Goal: Answer question/provide support: Share knowledge or assist other users

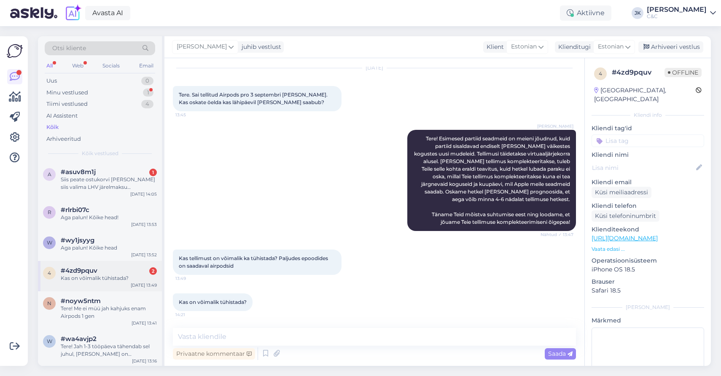
click at [74, 267] on span "#4zd9pquv" at bounding box center [79, 271] width 37 height 8
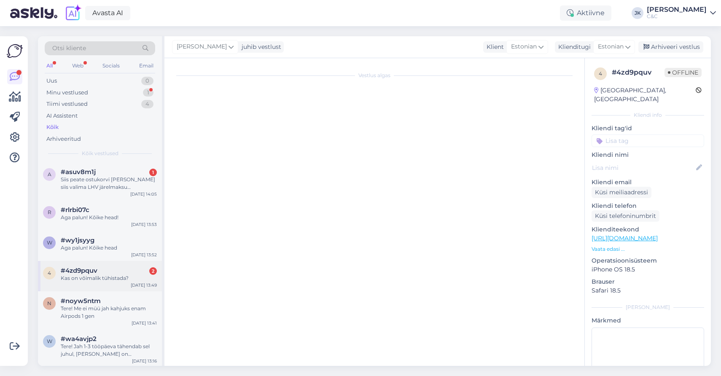
scroll to position [25, 0]
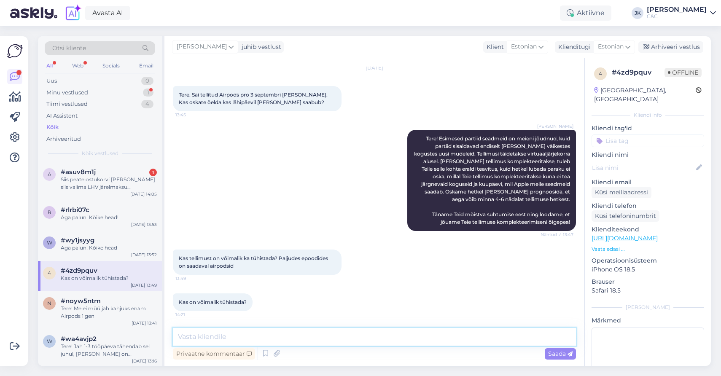
click at [282, 335] on textarea at bounding box center [374, 337] width 403 height 18
type textarea "Tellimust on võimalik tühistada"
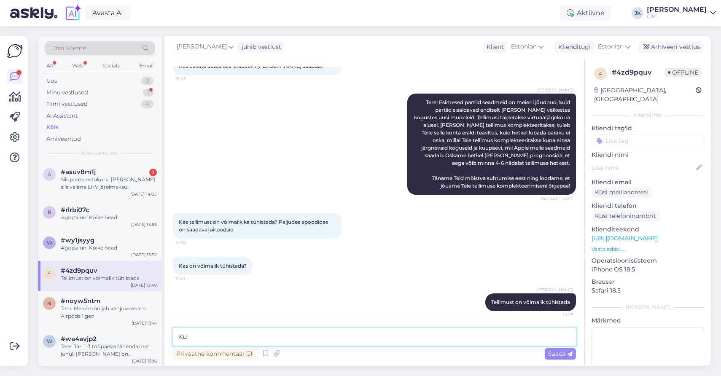
type textarea "K"
type textarea "[PERSON_NAME] öelda oma tellimuse numbri?"
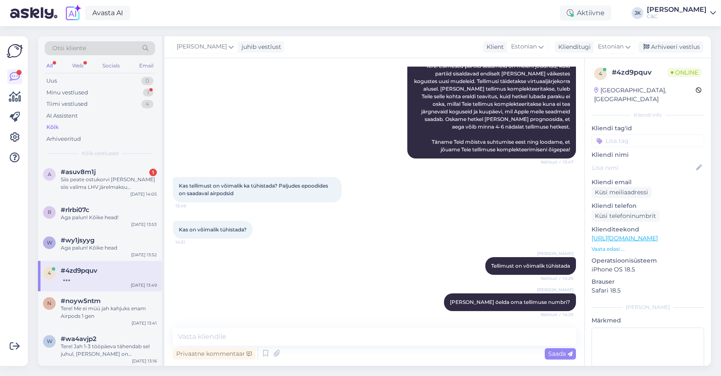
click at [282, 263] on div "[PERSON_NAME] Tellimust on võimalik tühistada Nähtud ✓ 14:25" at bounding box center [374, 266] width 403 height 36
click at [91, 179] on div "Siis peate ostukorvi [PERSON_NAME] siis valima LHV järelmaksu maksevõimalusena" at bounding box center [109, 183] width 96 height 15
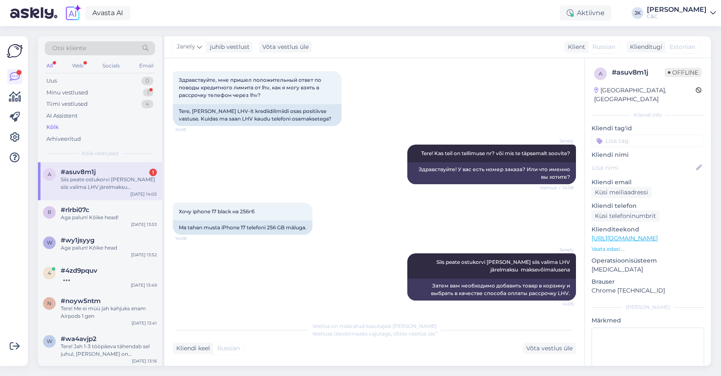
scroll to position [18, 0]
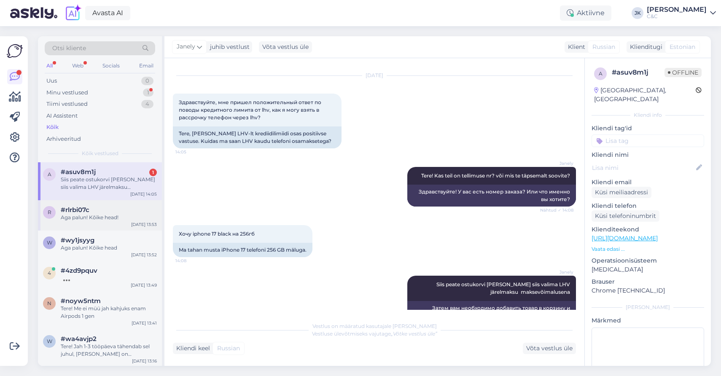
click at [72, 200] on div "r #rlrbi07c Aga palun! Kõike head! [DATE] 13:53" at bounding box center [100, 215] width 124 height 30
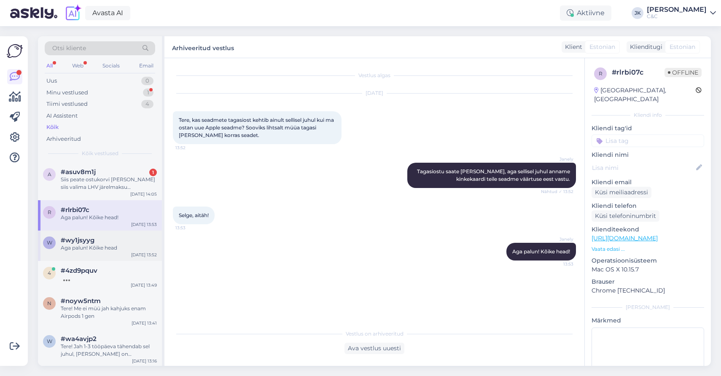
click at [80, 236] on span "#wy1jsyyg" at bounding box center [78, 240] width 34 height 8
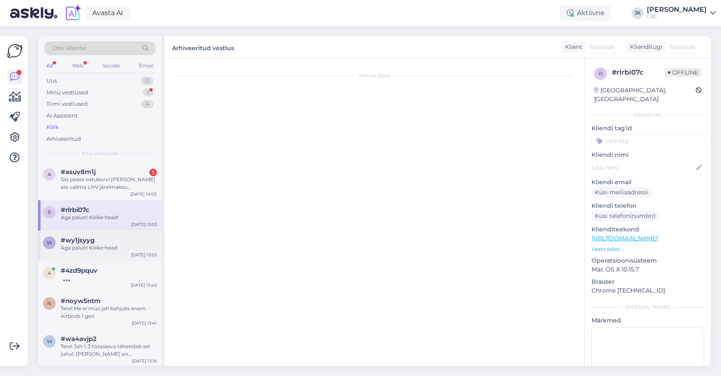
scroll to position [288, 0]
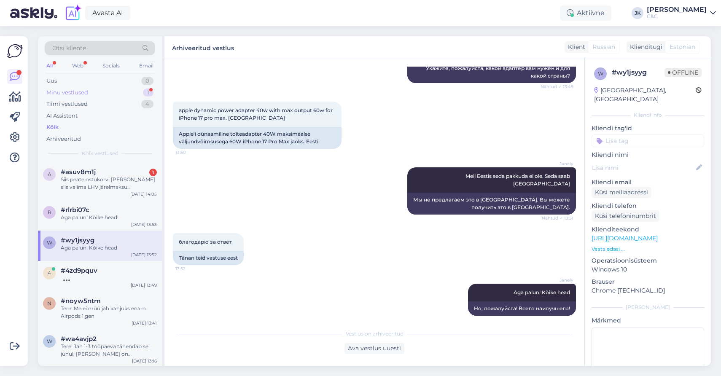
click at [114, 92] on div "Minu vestlused 1" at bounding box center [100, 93] width 110 height 12
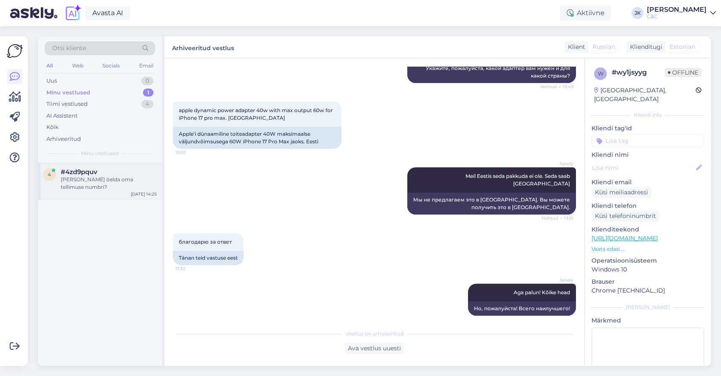
click at [99, 185] on div "4 #4zd9pquv Oskate öelda oma tellimuse numbri? [DATE] 14:25" at bounding box center [100, 181] width 124 height 38
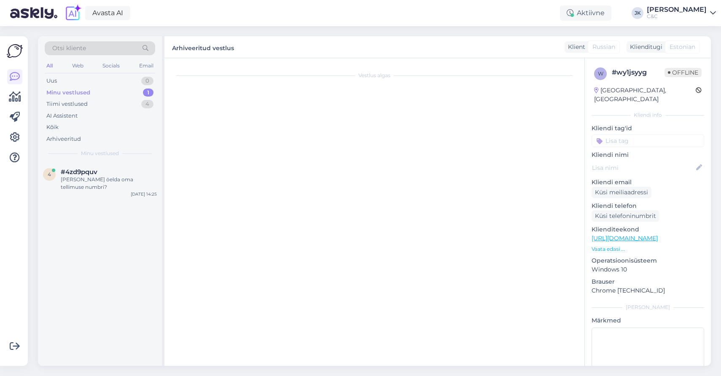
scroll to position [98, 0]
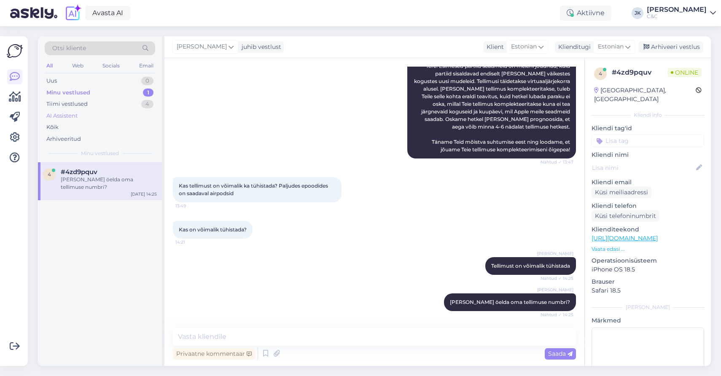
click at [109, 117] on div "AI Assistent" at bounding box center [100, 116] width 110 height 12
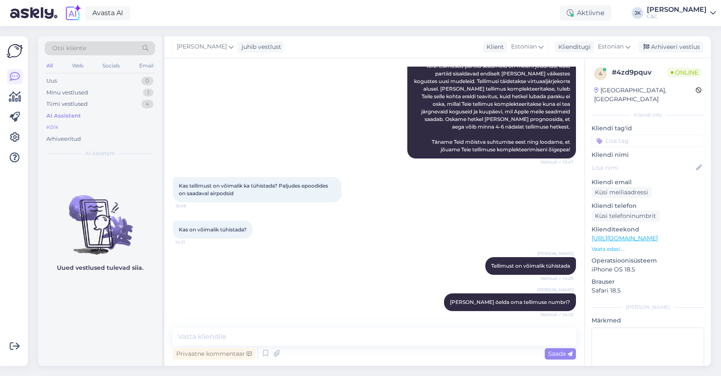
click at [108, 125] on div "Kõik" at bounding box center [100, 127] width 110 height 12
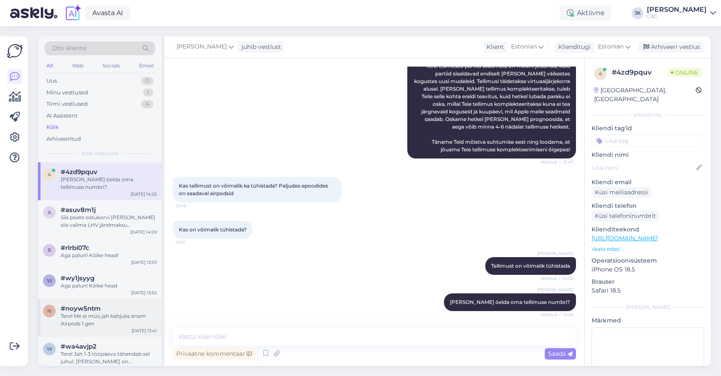
click at [105, 312] on div "Tere! Me ei müü jah kahjuks enam Airpods 1 gen" at bounding box center [109, 319] width 96 height 15
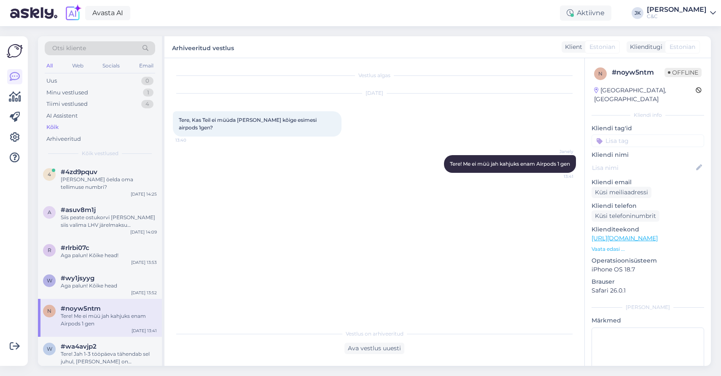
scroll to position [0, 0]
click at [112, 284] on div "w #wy1jsyyg Aga palun! Kõike head [DATE] 13:52" at bounding box center [100, 284] width 124 height 30
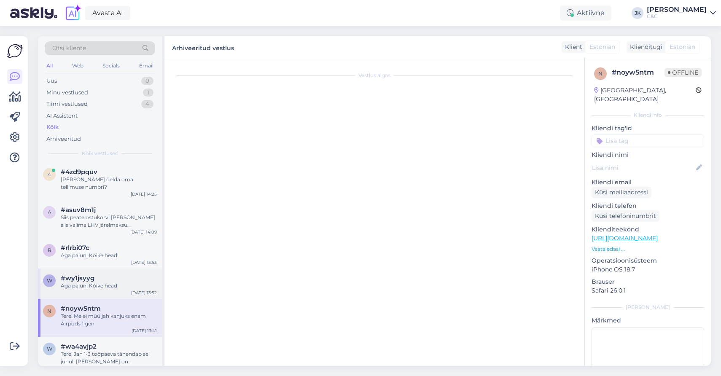
scroll to position [288, 0]
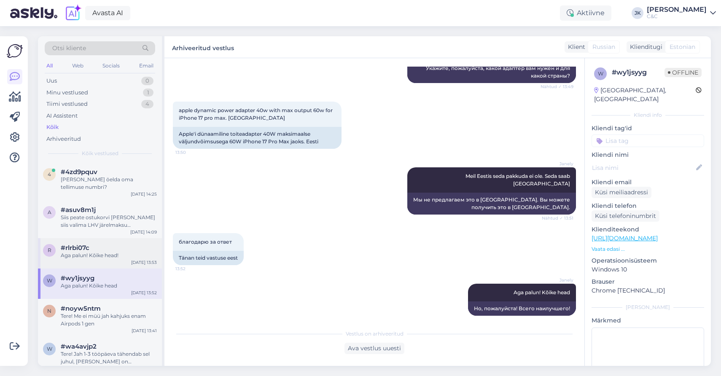
click at [120, 259] on div "r #rlrbi07c Aga palun! Kõike head! [DATE] 13:53" at bounding box center [100, 253] width 124 height 30
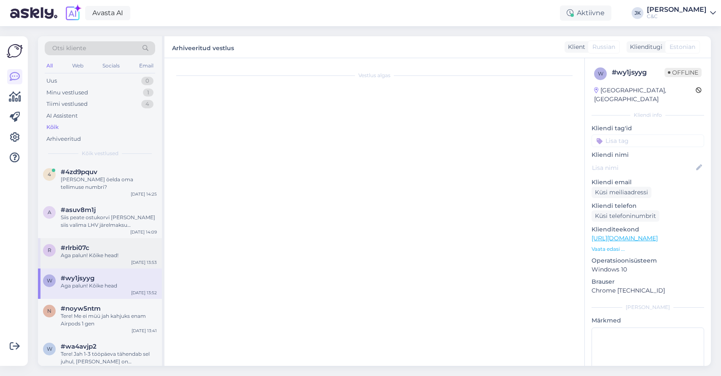
scroll to position [0, 0]
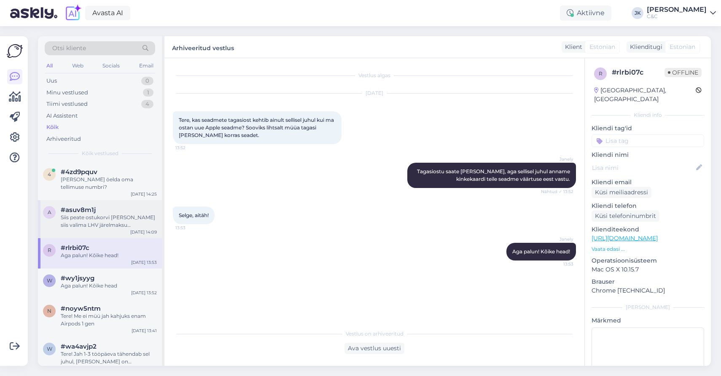
click at [131, 214] on div "Siis peate ostukorvi [PERSON_NAME] siis valima LHV järelmaksu maksevõimalusena" at bounding box center [109, 221] width 96 height 15
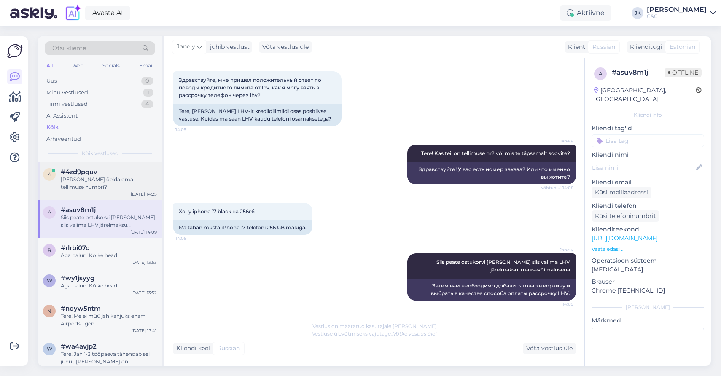
click at [134, 180] on div "[PERSON_NAME] öelda oma tellimuse numbri?" at bounding box center [109, 183] width 96 height 15
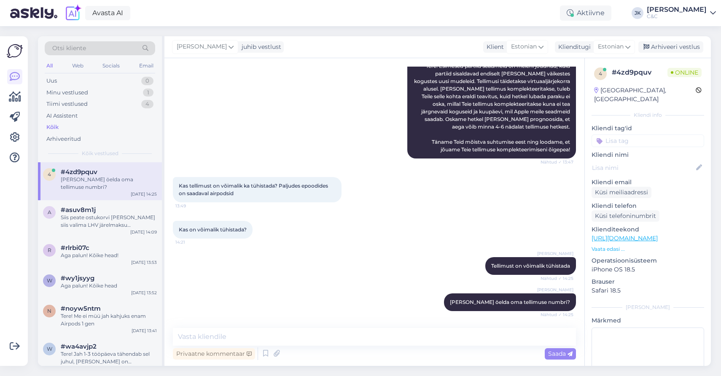
click at [199, 252] on div "[PERSON_NAME] Tellimust on võimalik tühistada Nähtud ✓ 14:25" at bounding box center [374, 266] width 403 height 36
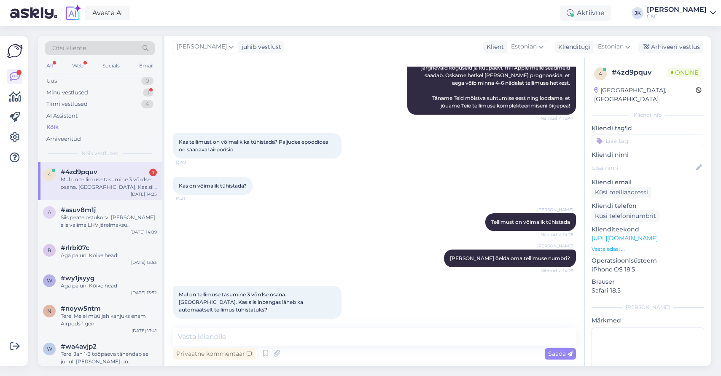
click at [199, 252] on div "[PERSON_NAME] Oskate öelda oma tellimuse numbri? Nähtud ✓ 14:25" at bounding box center [374, 258] width 403 height 36
click at [138, 185] on div "Mul on tellimuse tasumine 3 võrdse osana. [GEOGRAPHIC_DATA]. Kas siis inbangas …" at bounding box center [109, 183] width 96 height 15
click at [244, 295] on span "Mul on tellimuse tasumine 3 võrdse osana. [GEOGRAPHIC_DATA]. Kas siis inbangas …" at bounding box center [242, 301] width 126 height 21
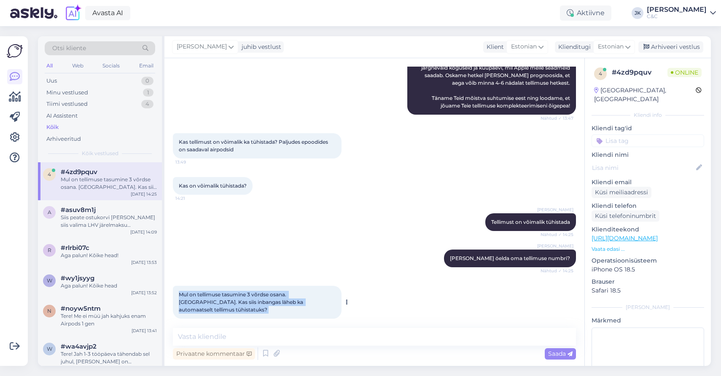
click at [243, 296] on span "Mul on tellimuse tasumine 3 võrdse osana. [GEOGRAPHIC_DATA]. Kas siis inbangas …" at bounding box center [242, 301] width 126 height 21
click at [236, 303] on span "Mul on tellimuse tasumine 3 võrdse osana. [GEOGRAPHIC_DATA]. Kas siis inbangas …" at bounding box center [242, 301] width 126 height 21
click at [255, 255] on div "[PERSON_NAME] Oskate öelda oma tellimuse numbri? Nähtud ✓ 14:25" at bounding box center [374, 258] width 403 height 36
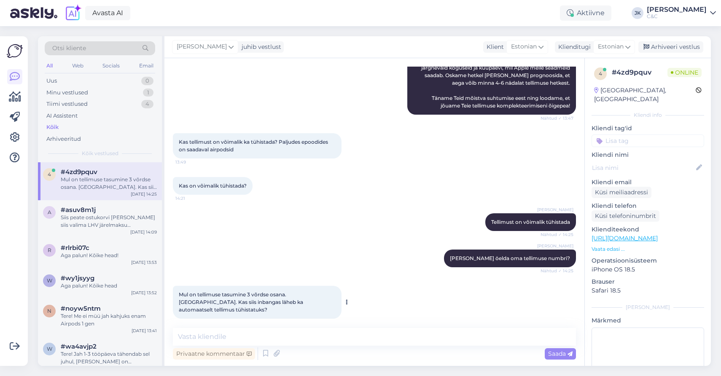
click at [232, 295] on span "Mul on tellimuse tasumine 3 võrdse osana. [GEOGRAPHIC_DATA]. Kas siis inbangas …" at bounding box center [242, 301] width 126 height 21
click at [225, 336] on textarea at bounding box center [374, 337] width 403 height 18
type textarea "Saame selle tühistada. Kas ütleksite oma tellimuse numbri?"
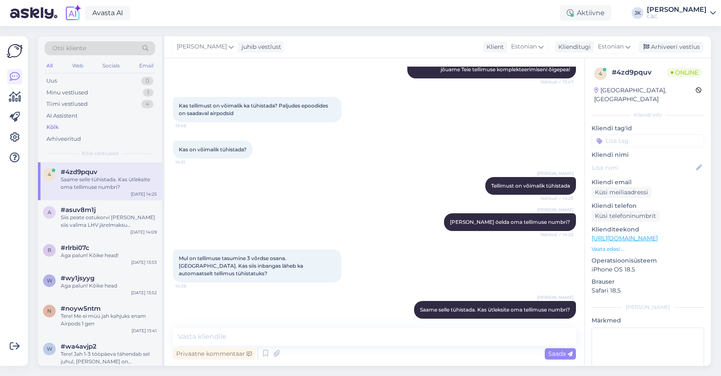
click at [203, 309] on div "[PERSON_NAME] [PERSON_NAME] [PERSON_NAME] tühistada. Kas ütleksite oma tellimus…" at bounding box center [374, 310] width 403 height 36
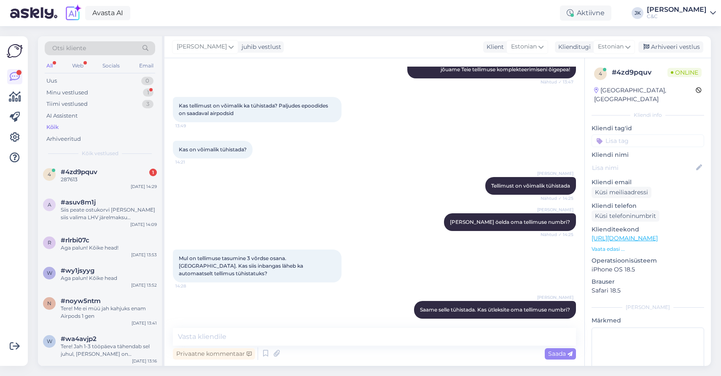
scroll to position [214, 0]
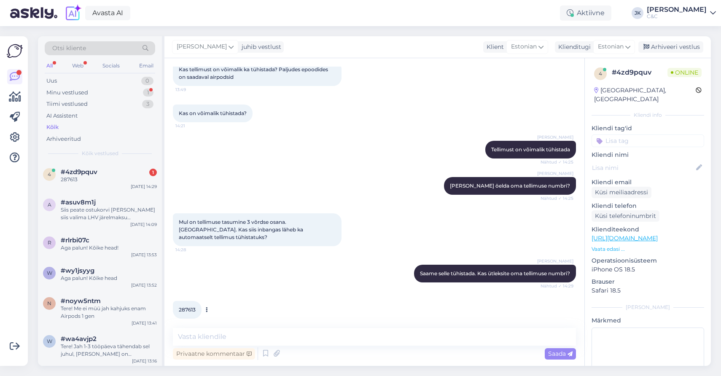
click at [191, 306] on span "287613" at bounding box center [187, 309] width 17 height 6
click at [186, 279] on div "[PERSON_NAME] [PERSON_NAME] [PERSON_NAME] tühistada. Kas ütleksite oma tellimus…" at bounding box center [374, 273] width 403 height 36
click at [183, 306] on div "287613 14:29" at bounding box center [187, 310] width 29 height 18
click at [183, 306] on span "287613" at bounding box center [187, 309] width 17 height 6
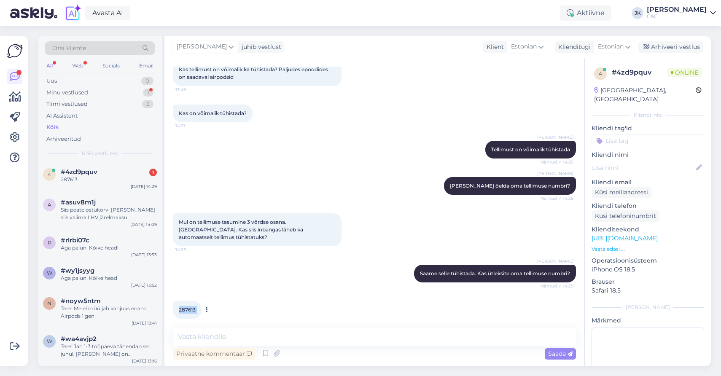
click at [183, 306] on span "287613" at bounding box center [187, 309] width 17 height 6
copy div "287613 14:29"
click at [258, 330] on textarea at bounding box center [374, 337] width 403 height 18
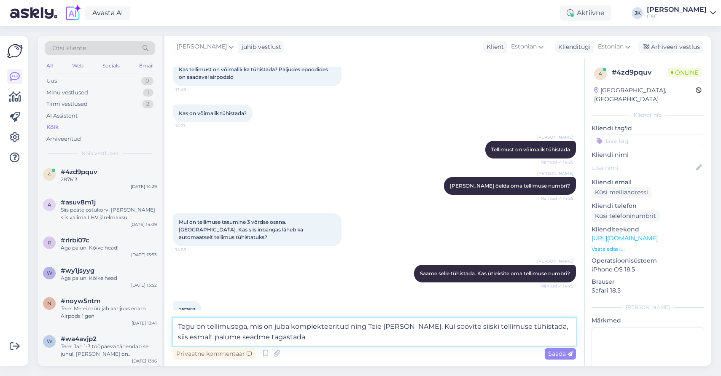
type textarea "Tegu on tellimusega, mis on juba komplekteeritud ning Teie [PERSON_NAME]. Kui s…"
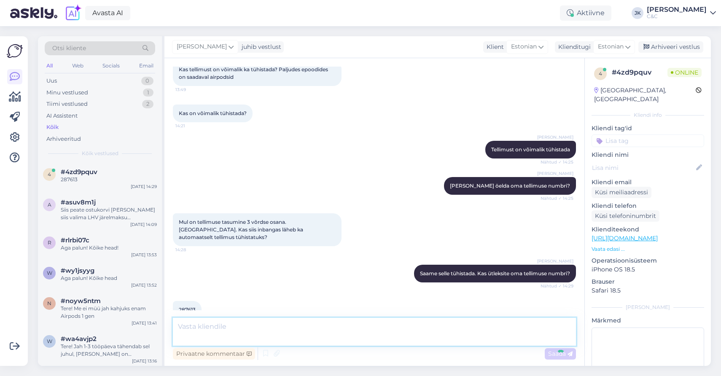
scroll to position [266, 0]
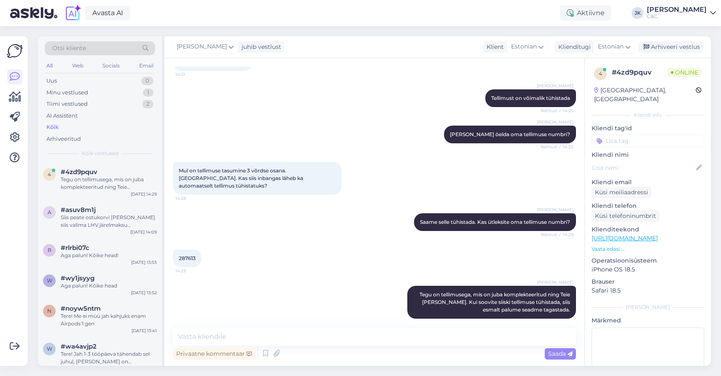
click at [340, 262] on div "287613 14:29" at bounding box center [374, 258] width 403 height 36
click at [271, 286] on div "[PERSON_NAME] Tegu on tellimusega, mis on juba komplekteeritud ning Teie [PERSO…" at bounding box center [374, 302] width 403 height 51
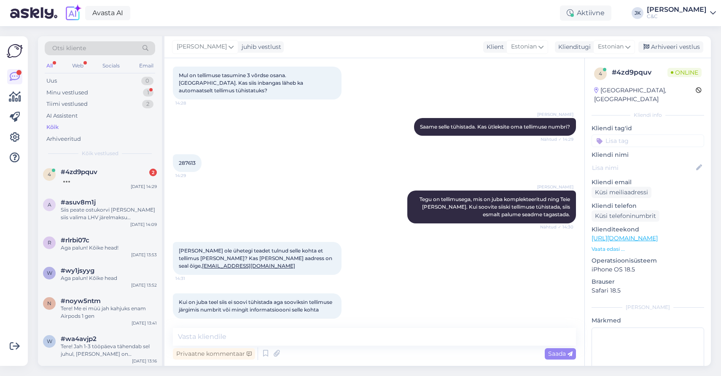
scroll to position [427, 0]
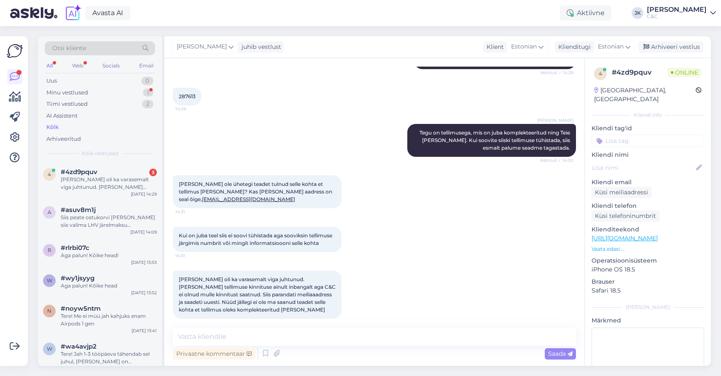
click at [366, 207] on div "[PERSON_NAME] ole ühetegi teadet tulnud selle kohta et tellimus [PERSON_NAME]? …" at bounding box center [374, 191] width 403 height 51
click at [231, 232] on span "Kui on juba teel siis ei soovi tühistada aga sooviksin tellimuse järgimis numbr…" at bounding box center [256, 239] width 155 height 14
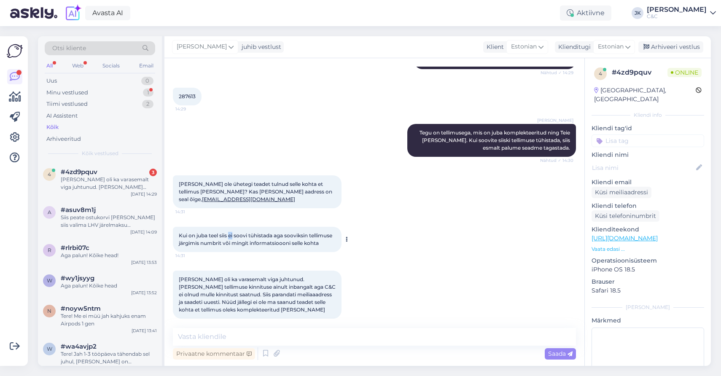
click at [231, 232] on span "Kui on juba teel siis ei soovi tühistada aga sooviksin tellimuse järgimis numbr…" at bounding box center [256, 239] width 155 height 14
click at [196, 234] on span "Kui on juba teel siis ei soovi tühistada aga sooviksin tellimuse järgimis numbr…" at bounding box center [256, 239] width 155 height 14
click at [201, 276] on span "[PERSON_NAME] oli ka varasemalt viga juhtunud. [PERSON_NAME] tellimuse kinnitus…" at bounding box center [258, 294] width 158 height 37
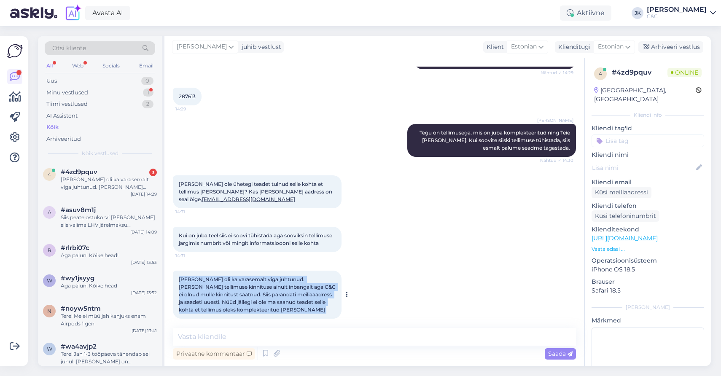
click at [201, 276] on span "[PERSON_NAME] oli ka varasemalt viga juhtunud. [PERSON_NAME] tellimuse kinnitus…" at bounding box center [258, 294] width 158 height 37
click at [201, 280] on span "[PERSON_NAME] oli ka varasemalt viga juhtunud. [PERSON_NAME] tellimuse kinnitus…" at bounding box center [258, 294] width 158 height 37
drag, startPoint x: 188, startPoint y: 280, endPoint x: 275, endPoint y: 302, distance: 89.5
click at [275, 302] on div "[PERSON_NAME] oli ka varasemalt viga juhtunud. [PERSON_NAME] tellimuse kinnitus…" at bounding box center [257, 295] width 169 height 48
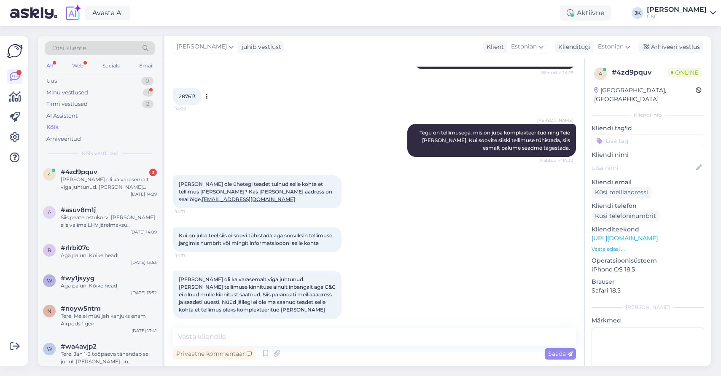
click at [186, 93] on span "287613" at bounding box center [187, 96] width 17 height 6
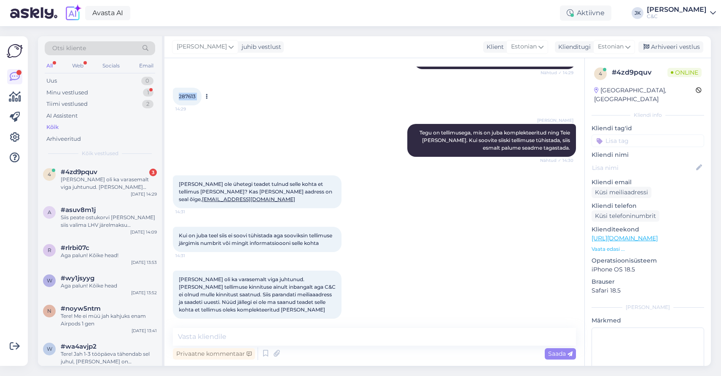
copy div "287613 14:29"
drag, startPoint x: 250, startPoint y: 193, endPoint x: 174, endPoint y: 192, distance: 75.9
click at [174, 192] on div "[PERSON_NAME] ole ühetegi teadet tulnud selle kohta et tellimus [PERSON_NAME]? …" at bounding box center [257, 191] width 169 height 33
copy span "[PERSON_NAME] ole ühetegi teadet tulnud selle kohta et tellimus [PERSON_NAME]? …"
click at [296, 341] on textarea at bounding box center [374, 337] width 403 height 18
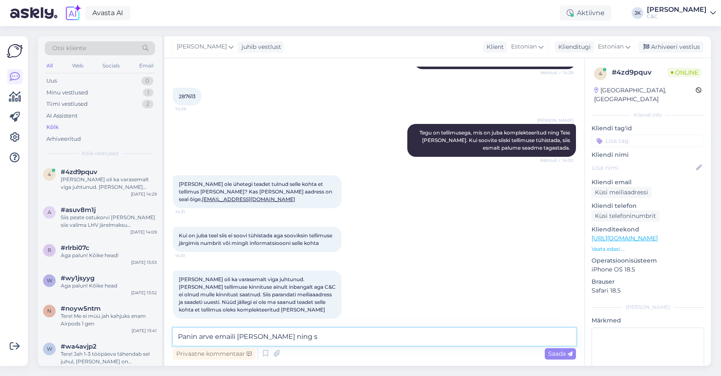
click at [197, 338] on textarea "Panin arve emaili [PERSON_NAME] ning s" at bounding box center [374, 337] width 403 height 18
type textarea "[PERSON_NAME] arve emaili [PERSON_NAME] ning saadame jälgimisnumbri õigepea :)"
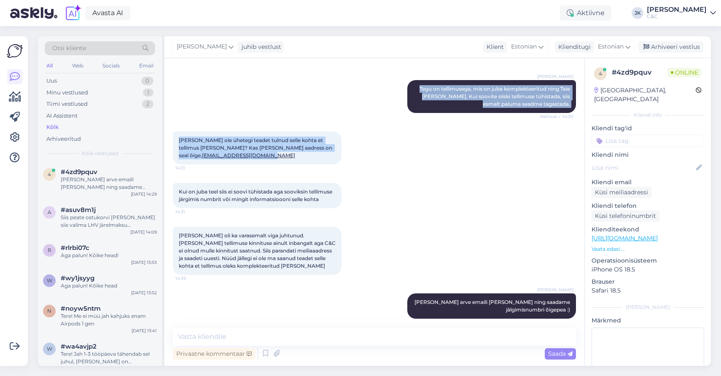
drag, startPoint x: 250, startPoint y: 147, endPoint x: 172, endPoint y: 148, distance: 77.6
click at [172, 148] on div "Vestlus algas [DATE] Tere. Sai tellitud Airpods pro 3 septembri [PERSON_NAME]. …" at bounding box center [374, 212] width 420 height 308
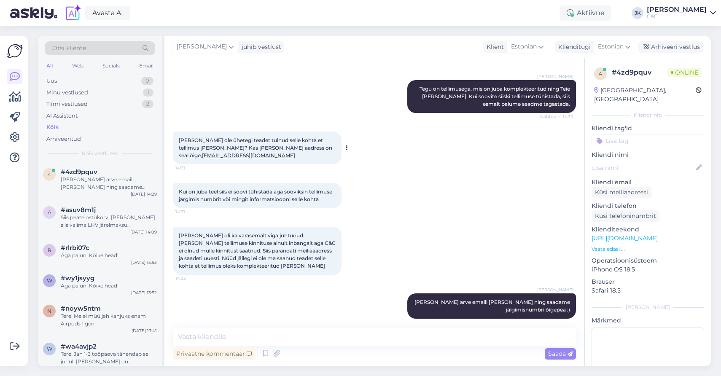
click at [255, 149] on div "[PERSON_NAME] ole ühetegi teadet tulnud selle kohta et tellimus [PERSON_NAME]? …" at bounding box center [257, 148] width 169 height 33
drag, startPoint x: 245, startPoint y: 147, endPoint x: 176, endPoint y: 150, distance: 68.8
click at [176, 150] on div "[PERSON_NAME] ole ühetegi teadet tulnud selle kohta et tellimus [PERSON_NAME]? …" at bounding box center [257, 148] width 169 height 33
copy span "[PERSON_NAME] ole ühetegi teadet tulnud selle kohta et tellimus [PERSON_NAME]? …"
click at [188, 297] on div "[PERSON_NAME] [PERSON_NAME] arve emaili [PERSON_NAME] ning saadame jälgimisnumb…" at bounding box center [374, 306] width 403 height 44
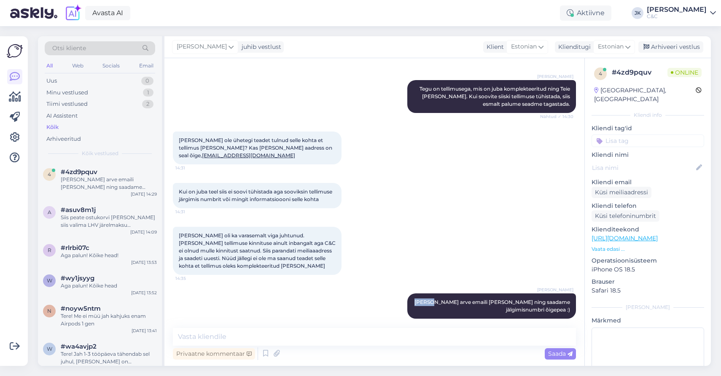
click at [188, 297] on div "[PERSON_NAME] [PERSON_NAME] arve emaili [PERSON_NAME] ning saadame jälgimisnumb…" at bounding box center [374, 306] width 403 height 44
click at [526, 243] on div "[PERSON_NAME] oli ka varasemalt viga juhtunud. [PERSON_NAME] tellimuse kinnitus…" at bounding box center [374, 251] width 403 height 67
click at [83, 91] on div "Minu vestlused" at bounding box center [67, 93] width 42 height 8
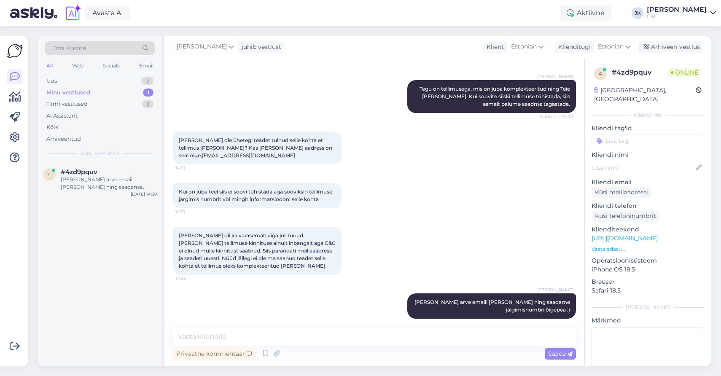
scroll to position [508, 0]
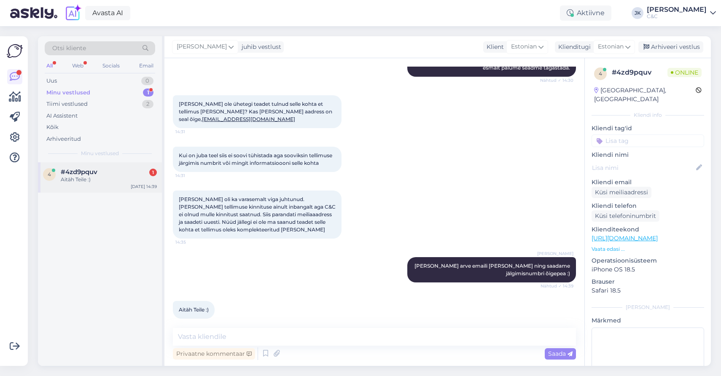
click at [76, 176] on div "Aitäh Teile :)" at bounding box center [109, 180] width 96 height 8
click at [258, 281] on div "[PERSON_NAME] [PERSON_NAME] arve emaili [PERSON_NAME] ning saadame jälgimisnumb…" at bounding box center [374, 270] width 403 height 44
click at [102, 295] on div "4 #4zd9pquv Aitäh Teile :) [DATE] 14:41" at bounding box center [100, 264] width 124 height 204
click at [247, 280] on div "[PERSON_NAME] [PERSON_NAME] arve emaili [PERSON_NAME] ning saadame jälgimisnumb…" at bounding box center [374, 270] width 403 height 44
click at [85, 84] on div "Uus 1" at bounding box center [100, 81] width 110 height 12
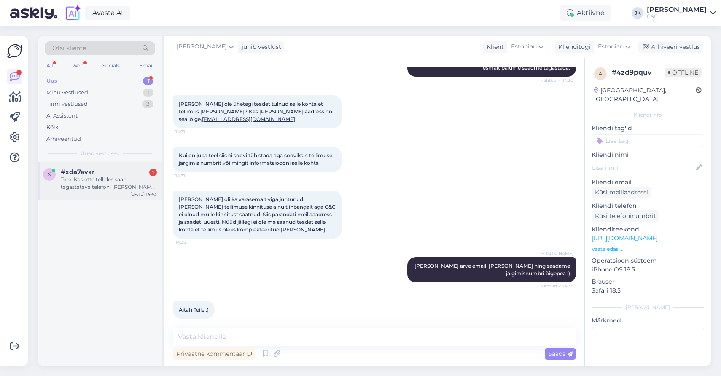
click at [68, 163] on div "x #xda7avxr 1 Tere! Kas ette tellides saan tagastatava telefoni [PERSON_NAME] t…" at bounding box center [100, 181] width 124 height 38
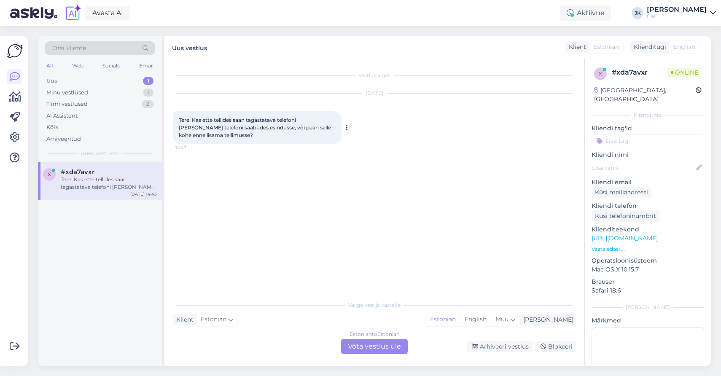
click at [262, 119] on span "Tere! Kas ette tellides saan tagastatava telefoni [PERSON_NAME] telefoni saabud…" at bounding box center [255, 127] width 153 height 21
click at [371, 347] on div "Estonian to Estonian Võta vestlus üle" at bounding box center [374, 346] width 67 height 15
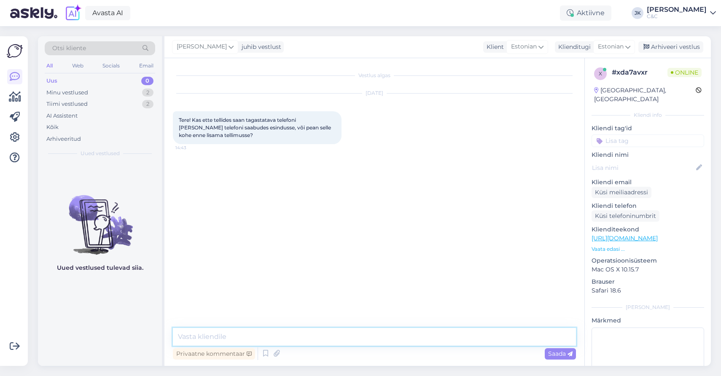
click at [253, 341] on textarea at bounding box center [374, 337] width 403 height 18
type textarea "v"
type textarea "Tervitus! Võib lisada tellimusele ka uue telefoni saabudes. :)"
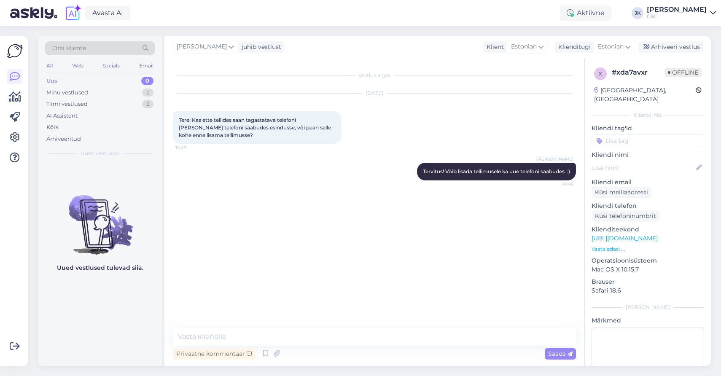
click at [270, 302] on div "Vestlus algas [DATE] Tere! Kas ette tellides saan tagastatava telefoni [PERSON_…" at bounding box center [378, 194] width 411 height 254
click at [95, 176] on div "Uued vestlused tulevad siia." at bounding box center [100, 264] width 124 height 204
click at [60, 130] on div "Kõik" at bounding box center [100, 127] width 110 height 12
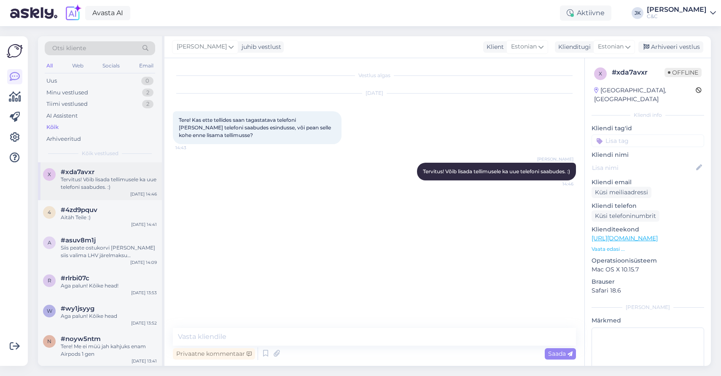
click at [102, 185] on div "Tervitus! Võib lisada tellimusele ka uue telefoni saabudes. :)" at bounding box center [109, 183] width 96 height 15
click at [132, 221] on div "4 #4zd9pquv Aitäh Teile :) [DATE] 14:41" at bounding box center [100, 215] width 124 height 30
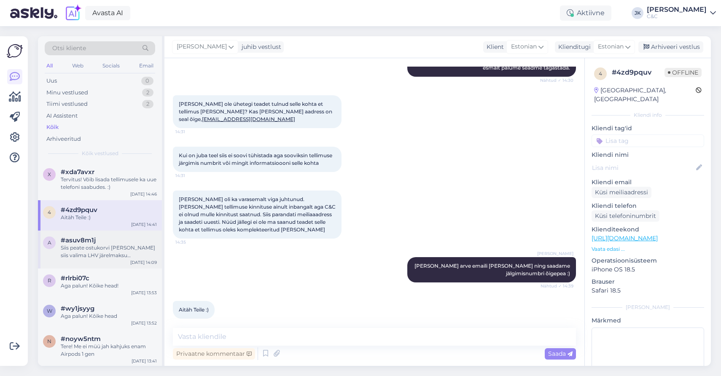
click at [124, 244] on div "Siis peate ostukorvi [PERSON_NAME] siis valima LHV järelmaksu maksevõimalusena" at bounding box center [109, 251] width 96 height 15
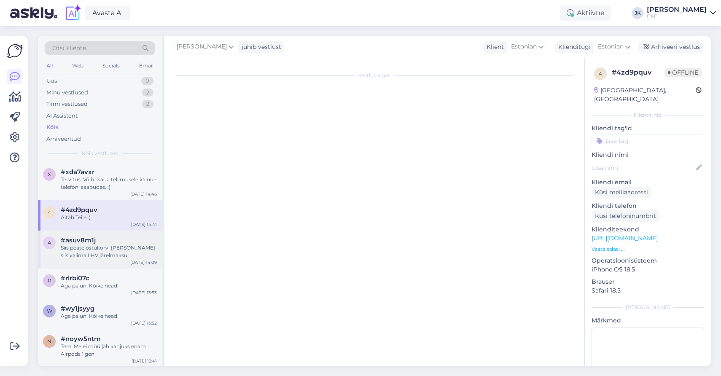
scroll to position [32, 0]
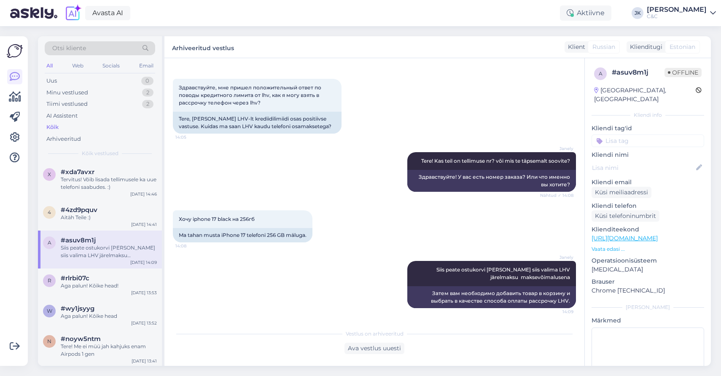
click at [192, 263] on div "[PERSON_NAME] [PERSON_NAME] ostukorvi [PERSON_NAME] siis valima LHV järelmaksu …" at bounding box center [374, 285] width 403 height 66
click at [114, 182] on div "Tervitus! Võib lisada tellimusele ka uue telefoni saabudes. :)" at bounding box center [109, 183] width 96 height 15
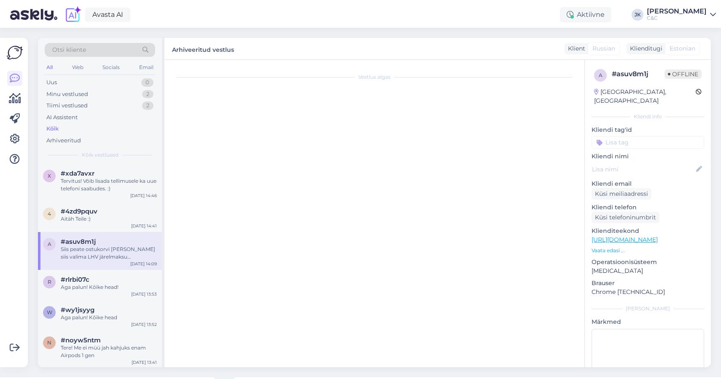
scroll to position [0, 0]
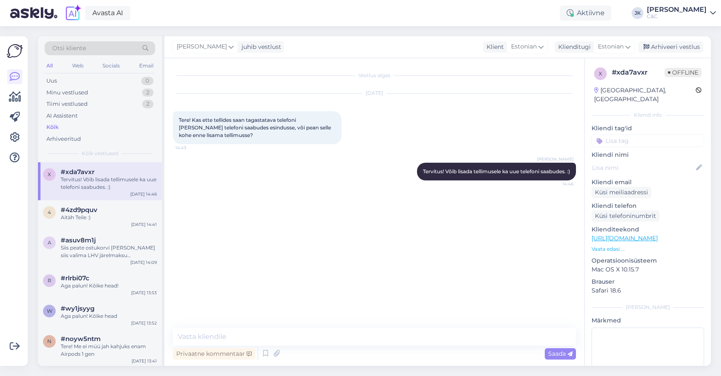
click at [208, 196] on div "Vestlus algas [DATE] Tere! Kas ette tellides saan tagastatava telefoni [PERSON_…" at bounding box center [378, 194] width 411 height 254
click at [232, 289] on div "Vestlus algas [DATE] Tere! Kas ette tellides saan tagastatava telefoni [PERSON_…" at bounding box center [378, 194] width 411 height 254
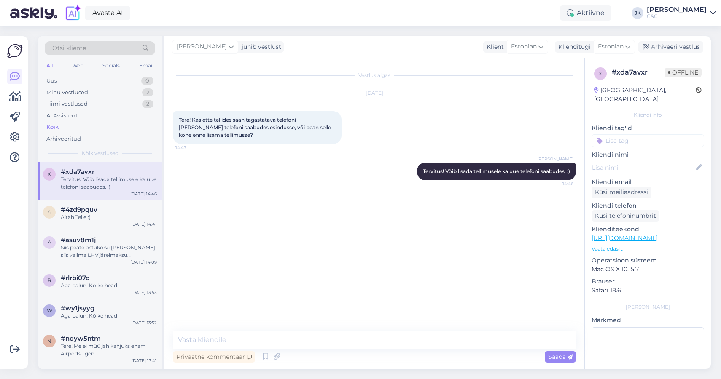
click at [59, 126] on div "Kõik" at bounding box center [52, 127] width 12 height 8
click at [249, 180] on div "[PERSON_NAME] Tervitus! Võib lisada tellimusele ka uue telefoni saabudes. :) 14…" at bounding box center [374, 171] width 403 height 36
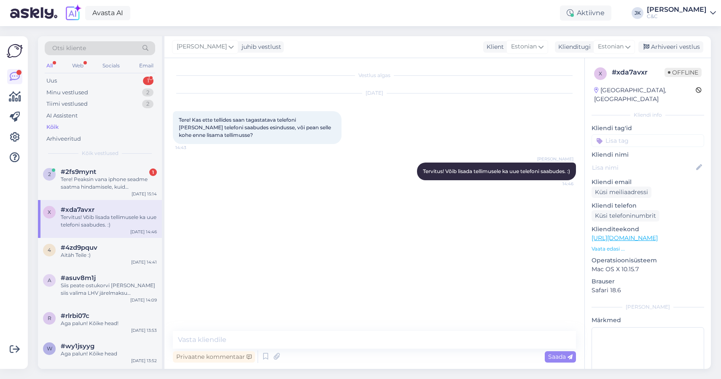
click at [295, 219] on div "Vestlus algas [DATE] Tere! Kas ette tellides saan tagastatava telefoni [PERSON_…" at bounding box center [378, 195] width 411 height 257
click at [131, 185] on div "Tere! Peaksin vana iphone seadme saatma hindamisele, kuid [PERSON_NAME] ole saa…" at bounding box center [109, 183] width 96 height 15
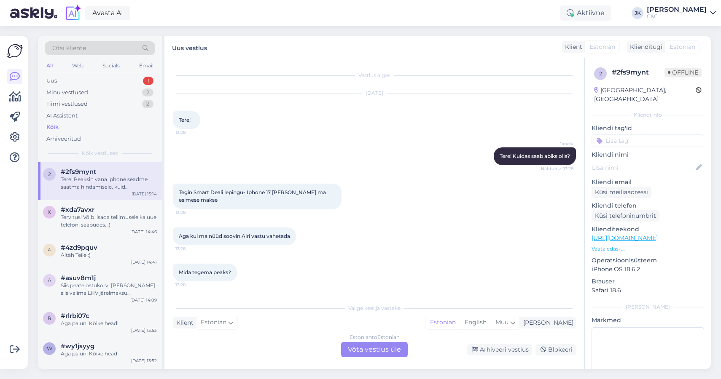
scroll to position [613, 0]
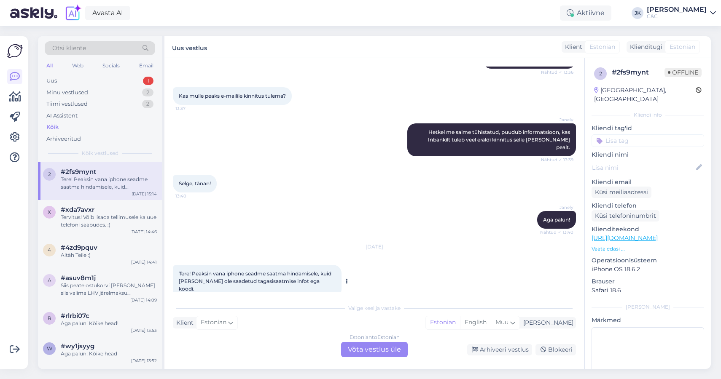
click at [235, 271] on span "Tere! Peaksin vana iphone seadme saatma hindamisele, kuid [PERSON_NAME] ole saa…" at bounding box center [256, 281] width 154 height 21
click at [230, 275] on span "Tere! Peaksin vana iphone seadme saatma hindamisele, kuid [PERSON_NAME] ole saa…" at bounding box center [256, 281] width 154 height 21
click at [228, 274] on span "Tere! Peaksin vana iphone seadme saatma hindamisele, kuid [PERSON_NAME] ole saa…" at bounding box center [256, 281] width 154 height 21
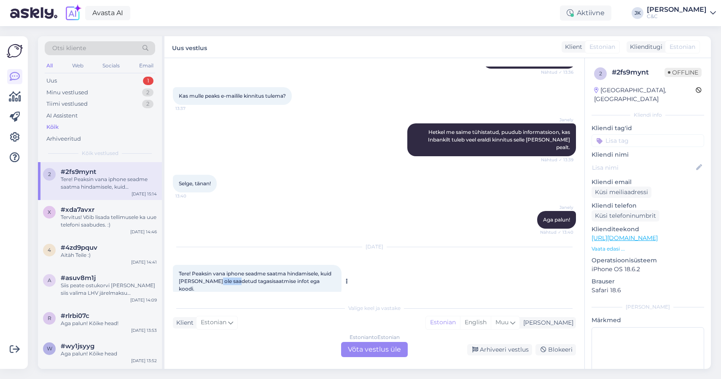
click at [228, 274] on span "Tere! Peaksin vana iphone seadme saatma hindamisele, kuid [PERSON_NAME] ole saa…" at bounding box center [256, 281] width 154 height 21
click at [233, 243] on div "[DATE]" at bounding box center [374, 247] width 403 height 8
click at [625, 73] on div "# 2fs9mynt" at bounding box center [638, 72] width 53 height 10
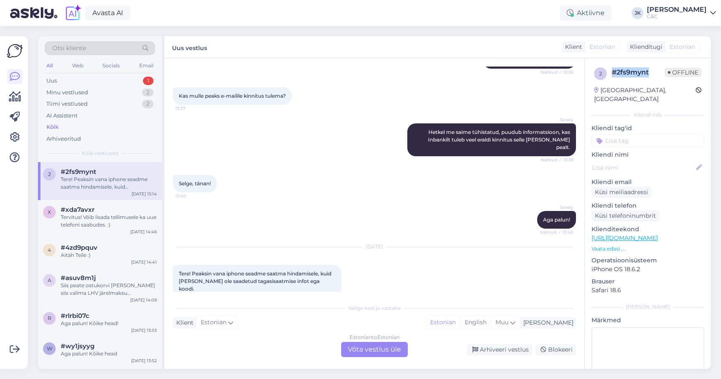
click at [625, 73] on div "# 2fs9mynt" at bounding box center [638, 72] width 53 height 10
click at [379, 148] on div "[PERSON_NAME] me saime tühistatud, puudub informatsioon, kas Inbankilt tuleb ve…" at bounding box center [374, 139] width 403 height 51
click at [61, 97] on div "Minu vestlused 2" at bounding box center [100, 93] width 110 height 12
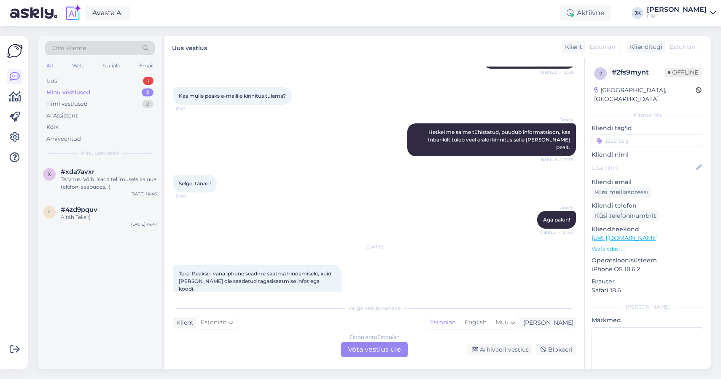
click at [63, 90] on div "Minu vestlused" at bounding box center [68, 93] width 44 height 8
click at [63, 86] on div "Uus 1" at bounding box center [100, 81] width 110 height 12
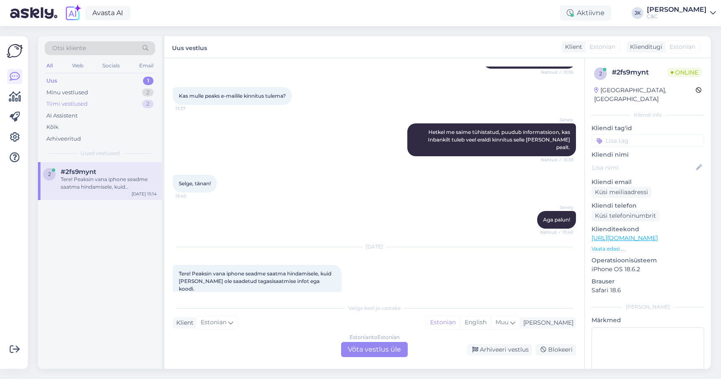
click at [60, 98] on div "Tiimi vestlused 2" at bounding box center [100, 104] width 110 height 12
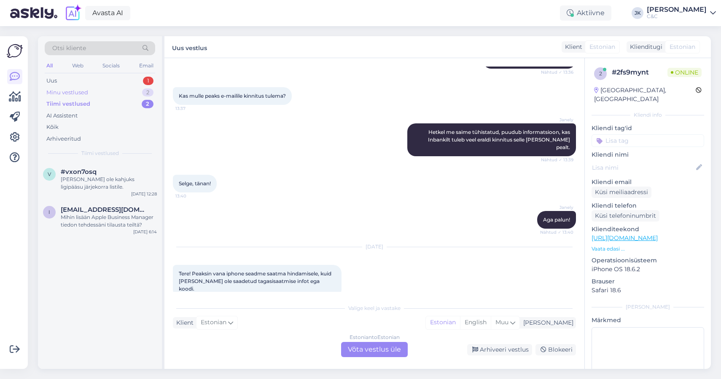
click at [80, 87] on div "Minu vestlused 2" at bounding box center [100, 93] width 110 height 12
click at [67, 171] on span "#xda7avxr" at bounding box center [78, 172] width 34 height 8
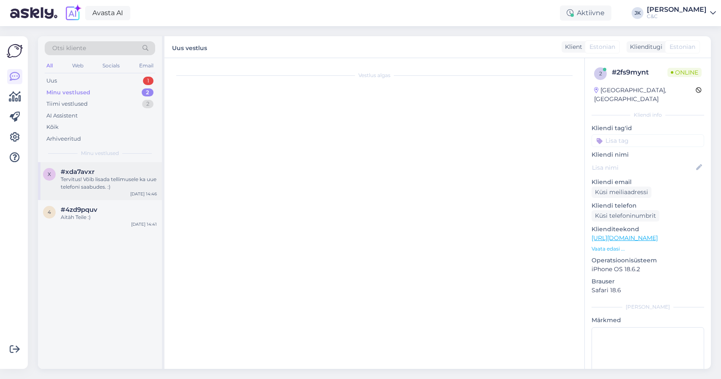
scroll to position [0, 0]
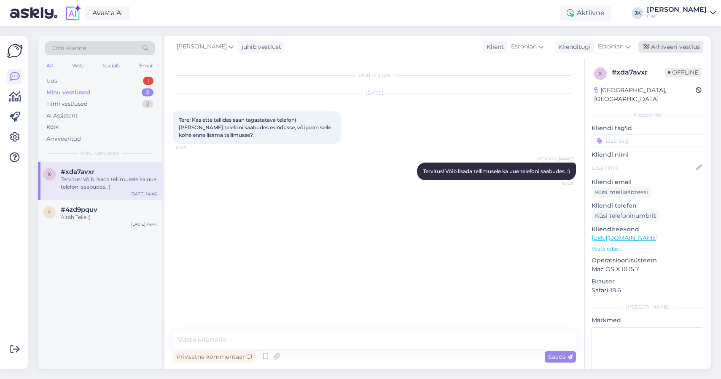
click at [658, 46] on div "Arhiveeri vestlus" at bounding box center [670, 46] width 65 height 11
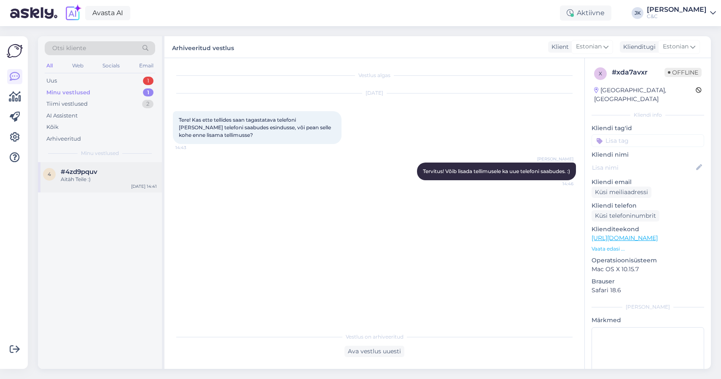
click at [104, 176] on div "Aitäh Teile :)" at bounding box center [109, 180] width 96 height 8
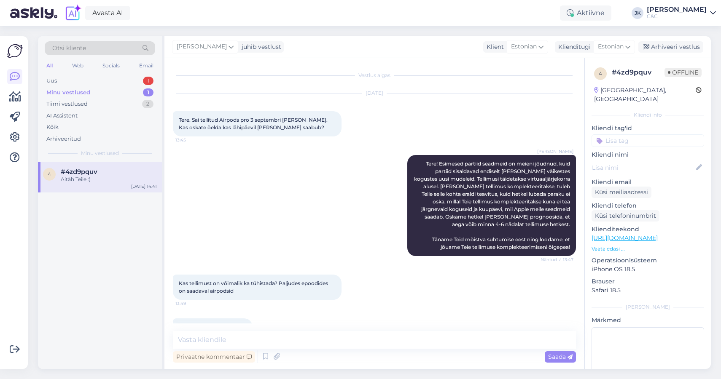
scroll to position [504, 0]
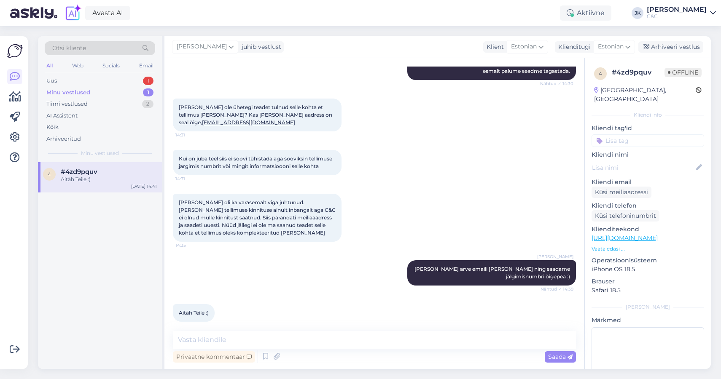
click at [549, 146] on div "Kui on juba teel siis ei soovi tühistada aga sooviksin tellimuse järgimis numbr…" at bounding box center [374, 163] width 403 height 44
click at [693, 46] on div "Arhiveeri vestlus" at bounding box center [670, 46] width 65 height 11
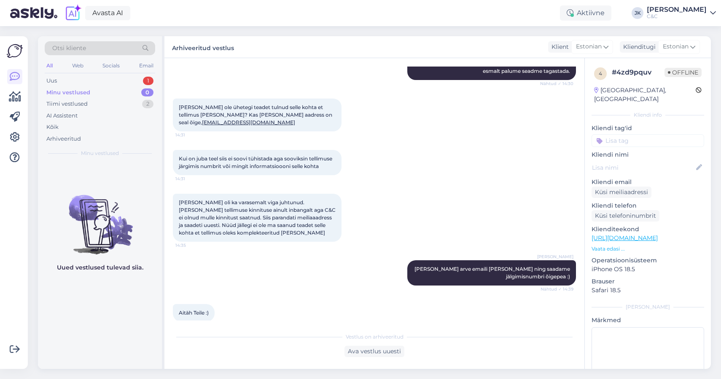
scroll to position [502, 0]
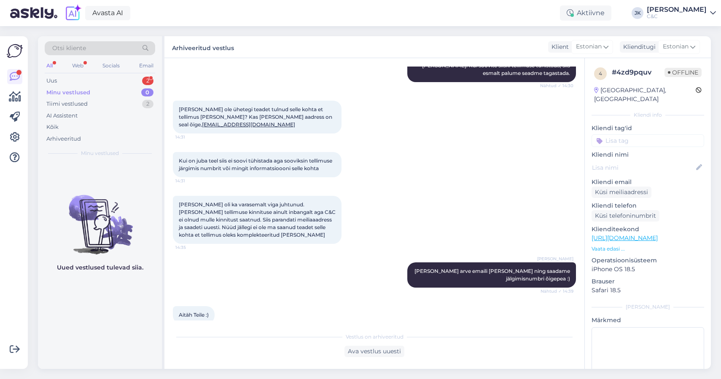
click at [243, 311] on div "Aitäh Teile :) 14:41" at bounding box center [374, 315] width 403 height 36
click at [70, 85] on div "Uus 2" at bounding box center [100, 81] width 110 height 12
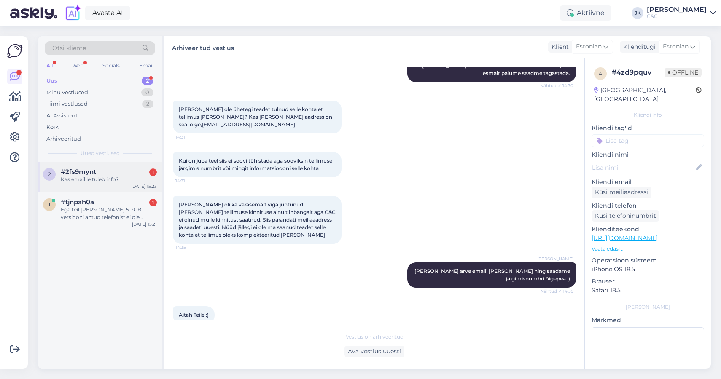
click at [94, 178] on div "Kas emailile tuleb info?" at bounding box center [109, 180] width 96 height 8
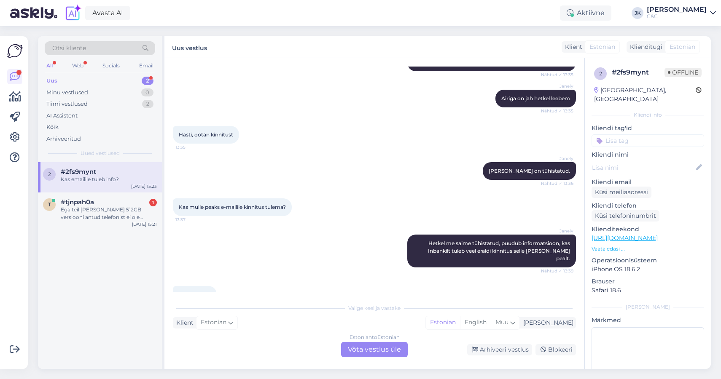
scroll to position [686, 0]
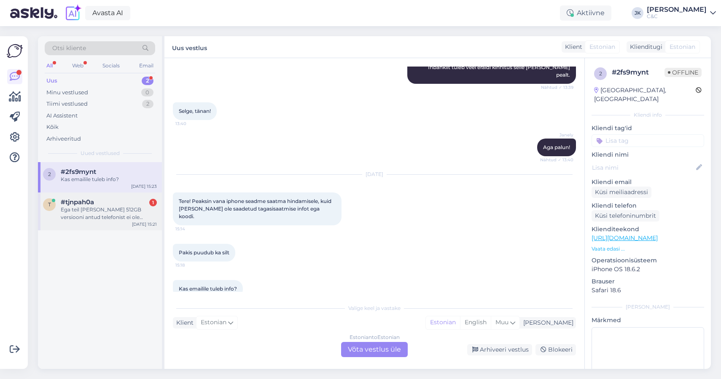
click at [58, 210] on div "t #tjnpah0a 1 Ega teil [PERSON_NAME] 512GB versiooni antud telefonist ei ole ko…" at bounding box center [100, 210] width 114 height 23
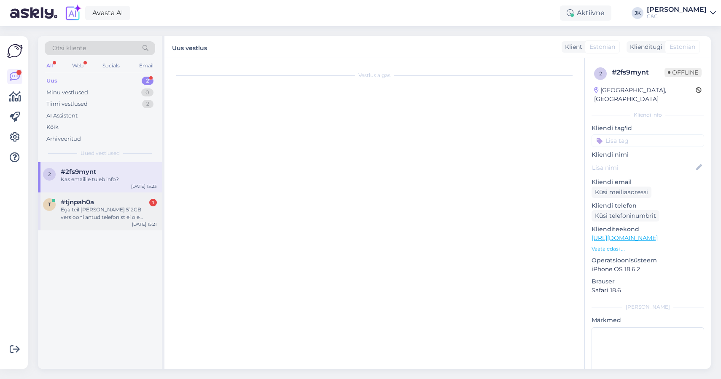
scroll to position [1557, 0]
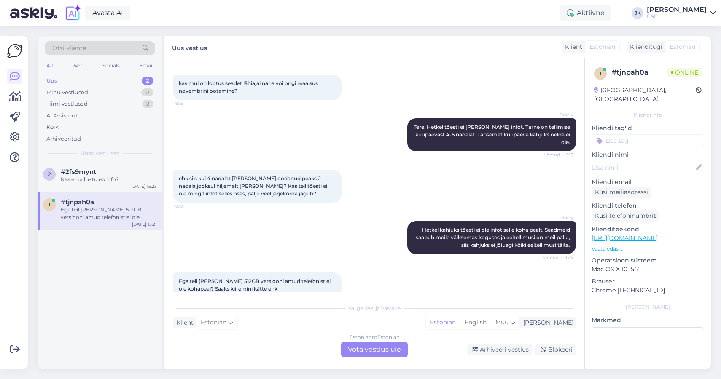
click at [243, 293] on div "Vestlus algas [DATE] Kas ehk on võimalik kuidagi ülemiste poelt uurida, kas on …" at bounding box center [374, 213] width 420 height 311
click at [199, 278] on span "Ega teil [PERSON_NAME] 512GB versiooni antud telefonist ei ole kohapeal? Saaks …" at bounding box center [255, 285] width 153 height 14
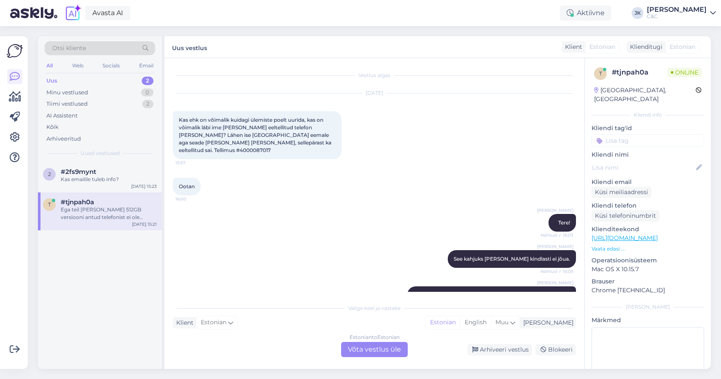
scroll to position [0, 0]
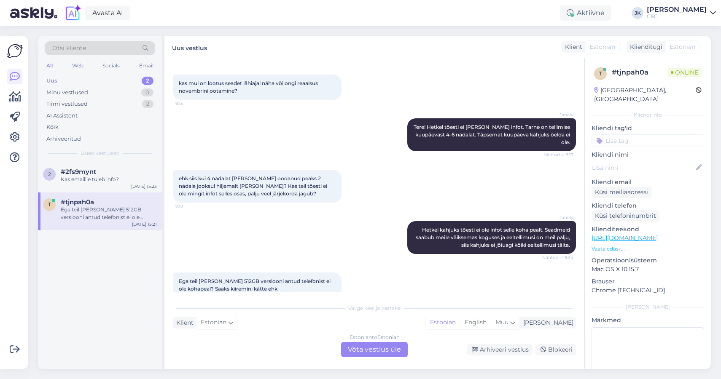
click at [387, 353] on div "Estonian to Estonian Võta vestlus üle" at bounding box center [374, 349] width 67 height 15
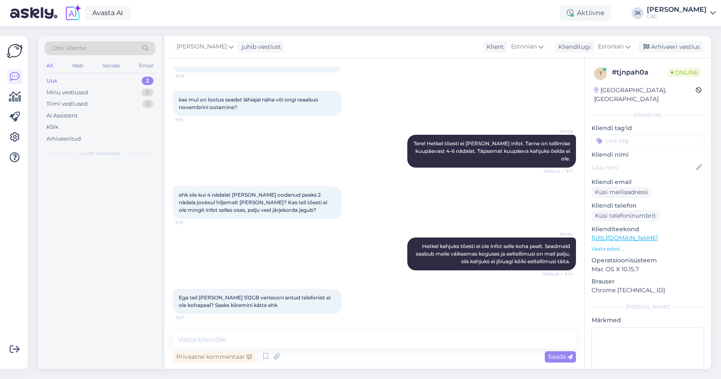
scroll to position [1526, 0]
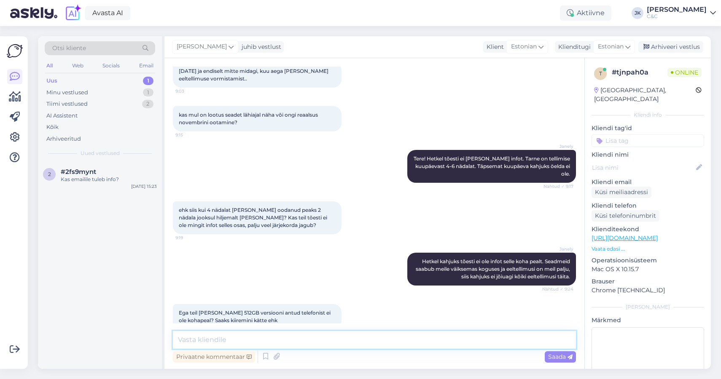
click at [362, 337] on textarea at bounding box center [374, 340] width 403 height 18
type textarea "Kahjuks mitte"
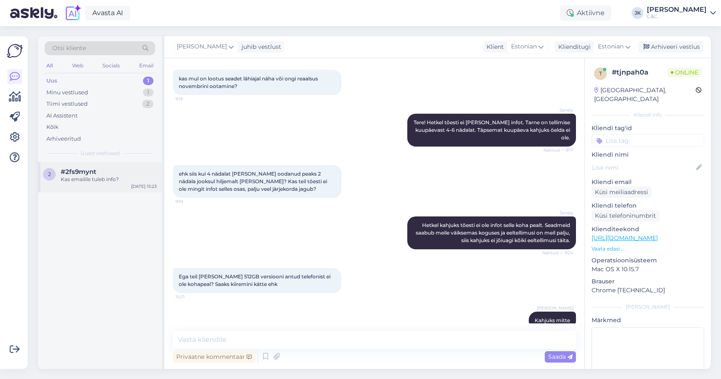
click at [83, 177] on div "Kas emailile tuleb info?" at bounding box center [109, 180] width 96 height 8
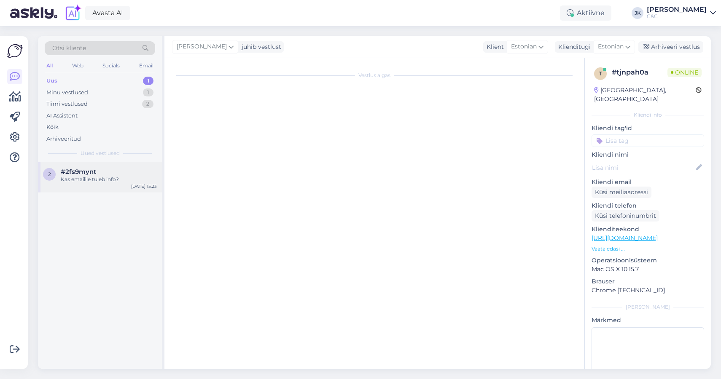
scroll to position [686, 0]
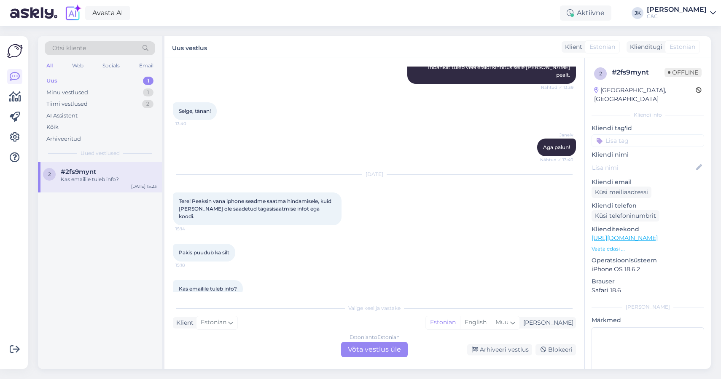
click at [379, 351] on div "Estonian to Estonian Võta vestlus üle" at bounding box center [374, 349] width 67 height 15
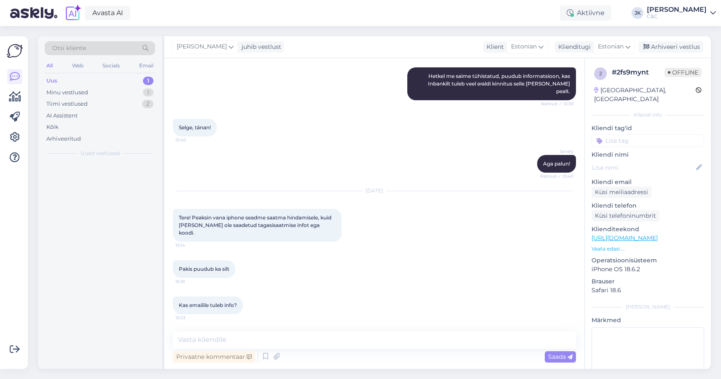
scroll to position [654, 0]
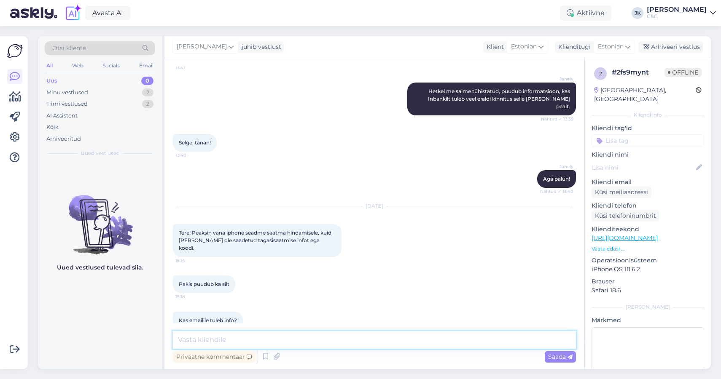
click at [308, 338] on textarea at bounding box center [374, 340] width 403 height 18
type textarea "Tervist! Info tuleb emailile."
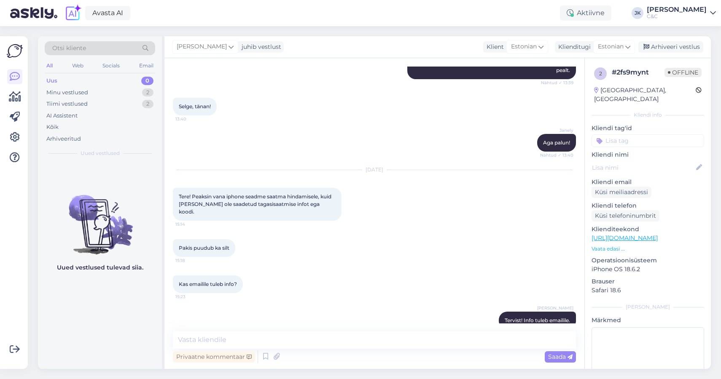
click at [270, 303] on div "[PERSON_NAME] Tervist! Info tuleb emailile. 15:31" at bounding box center [374, 321] width 403 height 36
click at [58, 126] on div "Kõik" at bounding box center [52, 127] width 12 height 8
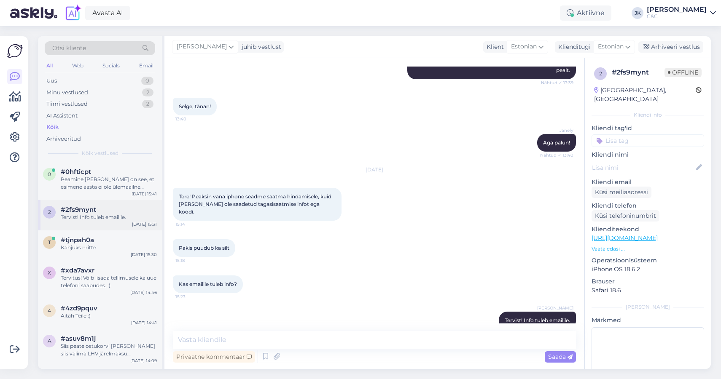
click at [88, 209] on span "#2fs9mynt" at bounding box center [78, 210] width 35 height 8
click at [89, 194] on div "0 #0hfticpt [PERSON_NAME] [PERSON_NAME] on see, et esimene aasta ei ole ülemaai…" at bounding box center [100, 181] width 124 height 38
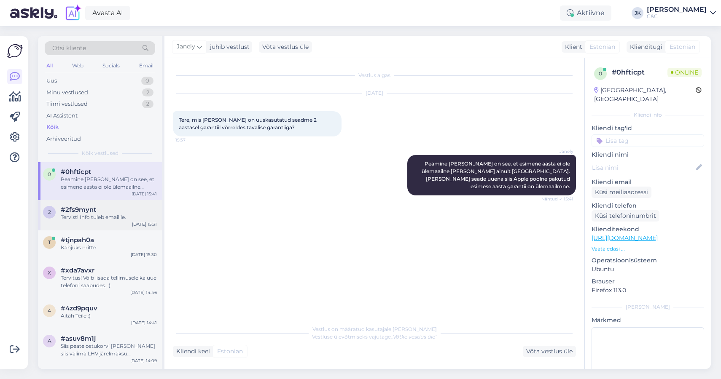
click at [123, 214] on div "Tervist! Info tuleb emailile." at bounding box center [109, 218] width 96 height 8
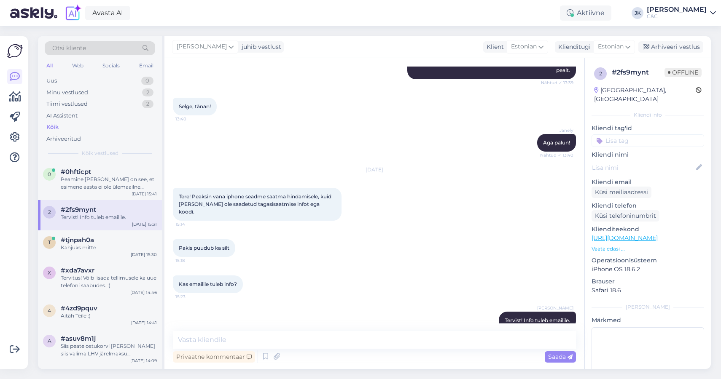
click at [226, 319] on div "[PERSON_NAME] Tervist! Info tuleb emailile. 15:31" at bounding box center [374, 321] width 403 height 36
click at [82, 166] on div "0 #0hfticpt 1 ok. kui see on peamine, siis veel mingisugust vahet? [DATE] 15:41" at bounding box center [100, 181] width 124 height 38
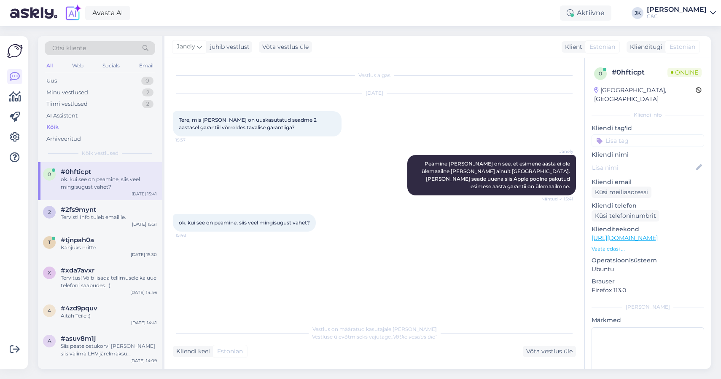
scroll to position [0, 0]
click at [238, 280] on div "Vestlus algas [DATE] Tere, mis [PERSON_NAME] on uuskasutatud seadme 2 aastasel …" at bounding box center [378, 190] width 411 height 247
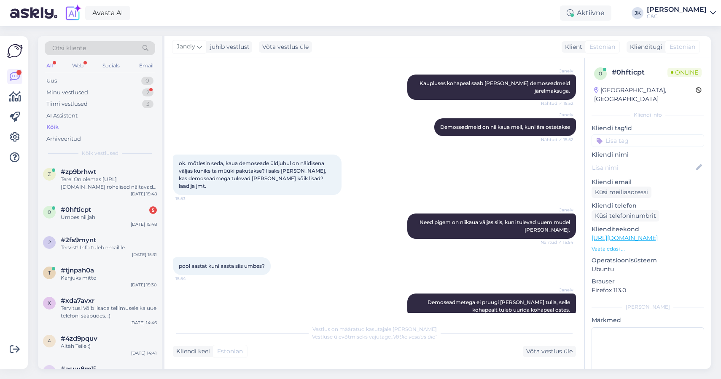
scroll to position [365, 0]
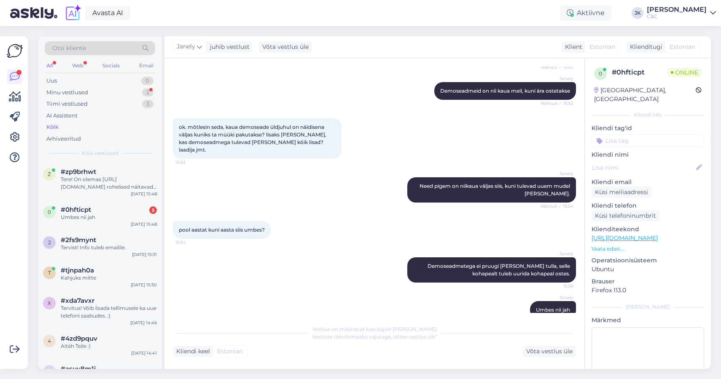
click at [393, 124] on div "ok. mõtlesin seda, kaua demoseade üldjuhul on näidisena väljas kuniks ta müüki …" at bounding box center [374, 138] width 403 height 59
click at [373, 189] on div "Janely Need pigem on niikaua väljas siis, kuni tulevad uuem mudel [PERSON_NAME]…" at bounding box center [374, 190] width 403 height 44
click at [229, 293] on div "Janely Umbes nii jah 15:56" at bounding box center [374, 310] width 403 height 36
click at [220, 310] on div "Janely Umbes nii jah 15:56" at bounding box center [374, 310] width 403 height 36
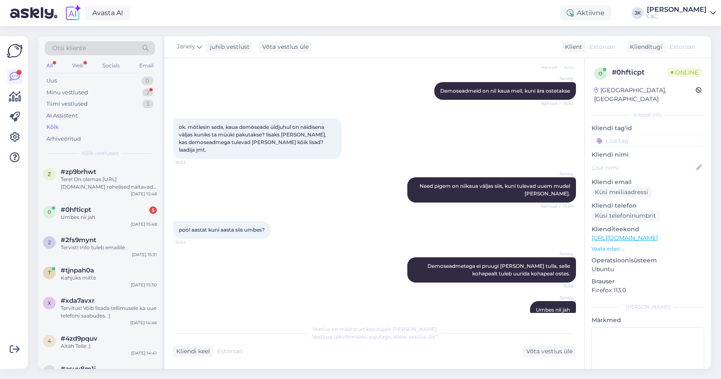
click at [220, 310] on div "Janely Umbes nii jah 15:56" at bounding box center [374, 310] width 403 height 36
click at [81, 212] on span "#0hfticpt" at bounding box center [76, 210] width 30 height 8
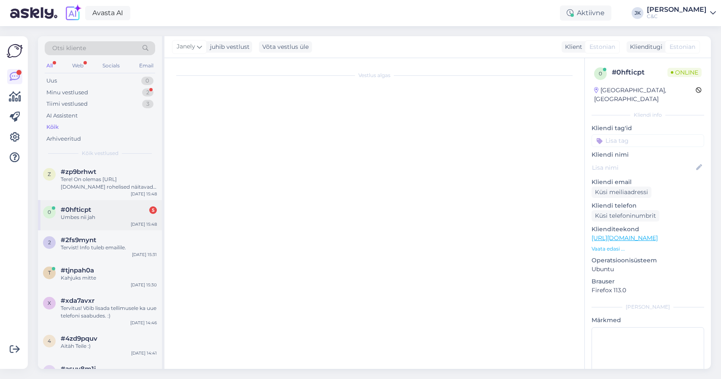
scroll to position [167, 0]
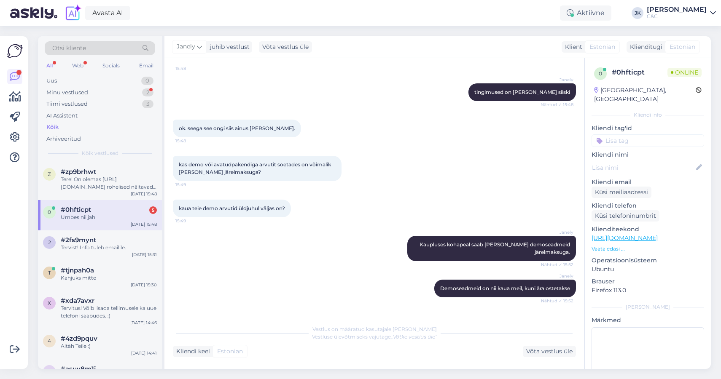
click at [290, 271] on div "[PERSON_NAME] Demoseadmeid on nii kaua meil, kuni ära ostetakse Nähtud ✓ 15:52" at bounding box center [374, 289] width 403 height 36
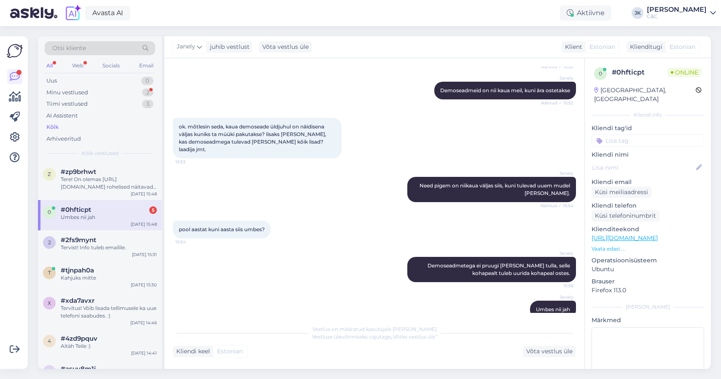
scroll to position [365, 0]
click at [284, 292] on div "Janely Umbes nii jah 15:56" at bounding box center [374, 310] width 403 height 36
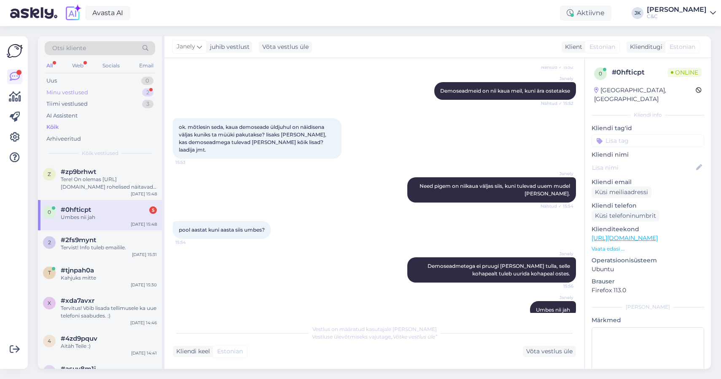
click at [112, 94] on div "Minu vestlused 2" at bounding box center [100, 93] width 110 height 12
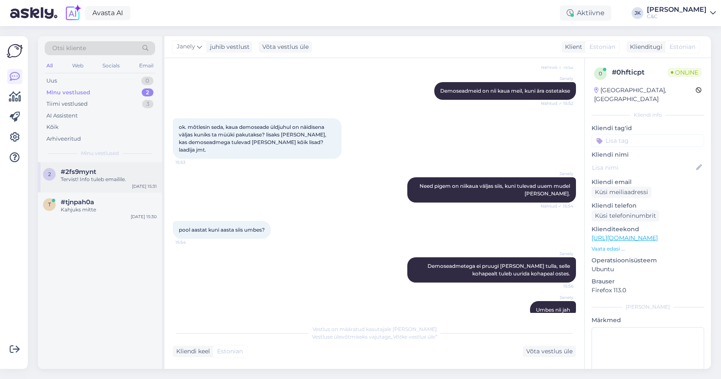
click at [95, 187] on div "2 #2fs9mynt Tervist! Info tuleb emailile. [DATE] 15:31" at bounding box center [100, 177] width 124 height 30
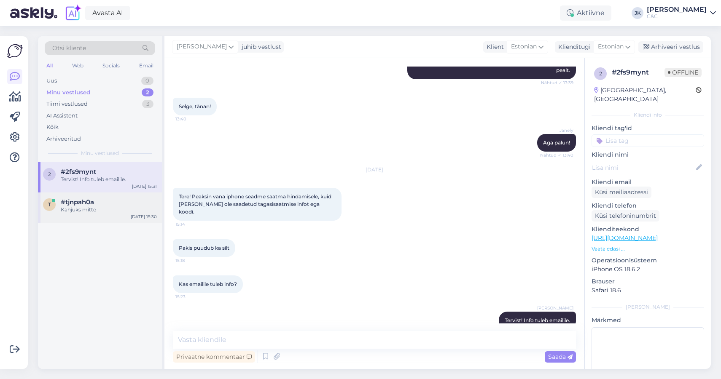
click at [100, 216] on div "t #tjnpah0a Kahjuks mitte [DATE] 15:30" at bounding box center [100, 208] width 124 height 30
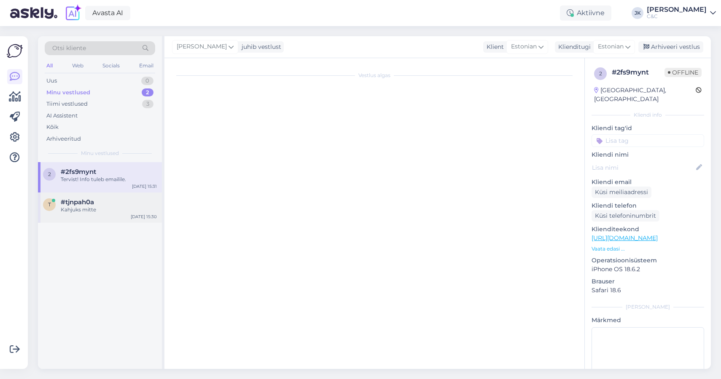
scroll to position [1562, 0]
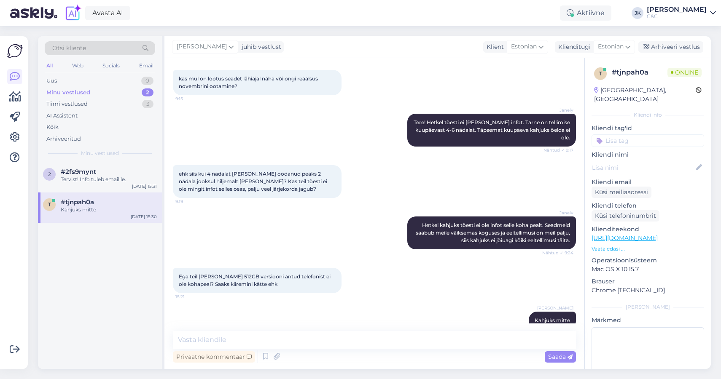
click at [117, 293] on div "2 #2fs9mynt Tervist! Info tuleb emailile. [DATE] 15:31 t #tjnpah0a Kahjuks mitt…" at bounding box center [100, 265] width 124 height 207
click at [271, 215] on div "[PERSON_NAME] kahjuks tõesti ei ole infot selle koha pealt. Seadmeid saabub mei…" at bounding box center [374, 232] width 403 height 51
click at [112, 105] on div "Tiimi vestlused 3" at bounding box center [100, 104] width 110 height 12
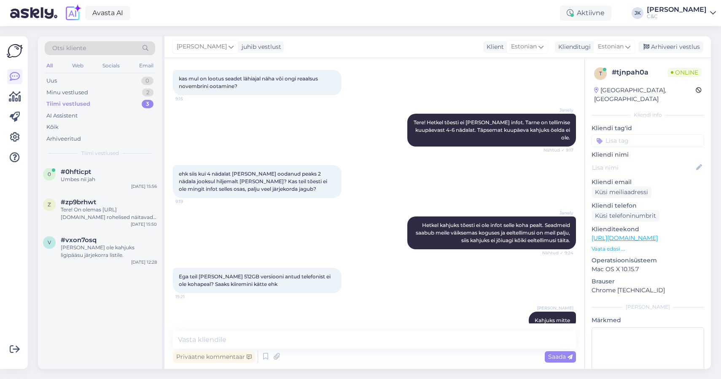
click at [218, 237] on div "[PERSON_NAME] kahjuks tõesti ei ole infot selle koha pealt. Seadmeid saabub mei…" at bounding box center [374, 232] width 403 height 51
click at [108, 294] on div "0 #0hfticpt Umbes nii jah [DATE] 15:56 z #zp9brhwt Tere! On olemas [URL][DOMAIN…" at bounding box center [100, 265] width 124 height 207
click at [115, 95] on div "Minu vestlused 2" at bounding box center [100, 93] width 110 height 12
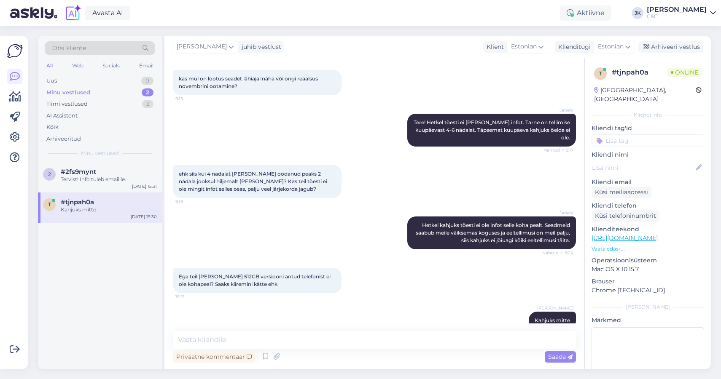
click at [111, 224] on div "2 #2fs9mynt Tervist! Info tuleb emailile. [DATE] 15:31 t #tjnpah0a Kahjuks mitt…" at bounding box center [100, 265] width 124 height 207
click at [675, 46] on div "Arhiveeri vestlus" at bounding box center [670, 46] width 65 height 11
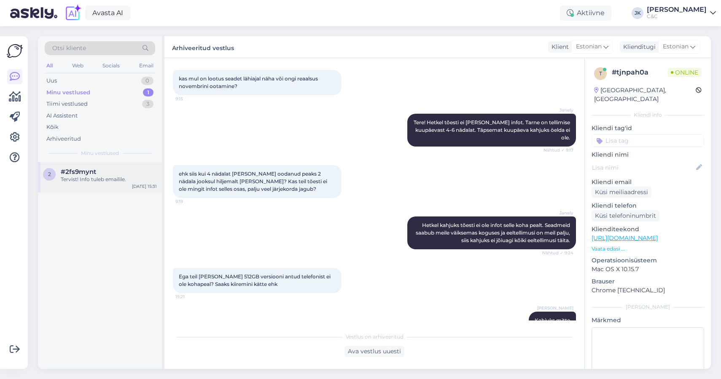
click at [112, 168] on div "#2fs9mynt" at bounding box center [109, 172] width 96 height 8
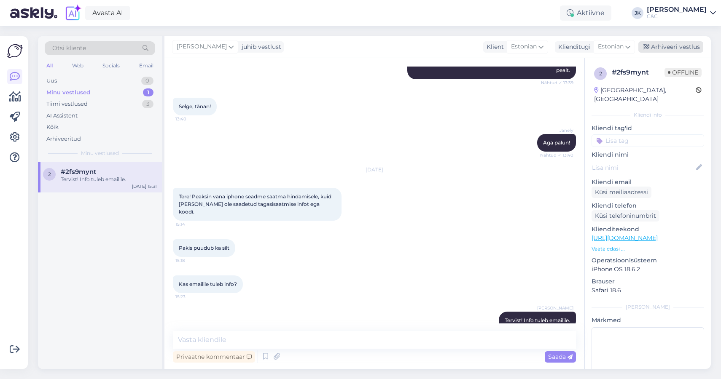
click at [657, 50] on div "Arhiveeri vestlus" at bounding box center [670, 46] width 65 height 11
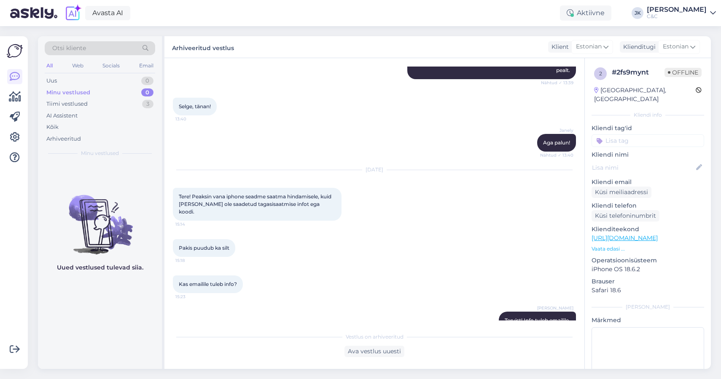
click at [64, 327] on div "Uued vestlused tulevad siia." at bounding box center [100, 265] width 124 height 207
click at [60, 121] on div "Kõik" at bounding box center [100, 127] width 110 height 12
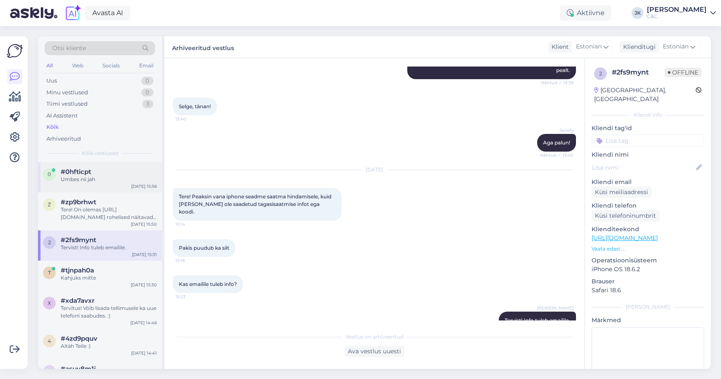
click at [83, 188] on div "0 #0hfticpt Umbes nii jah [DATE] 15:56" at bounding box center [100, 177] width 124 height 30
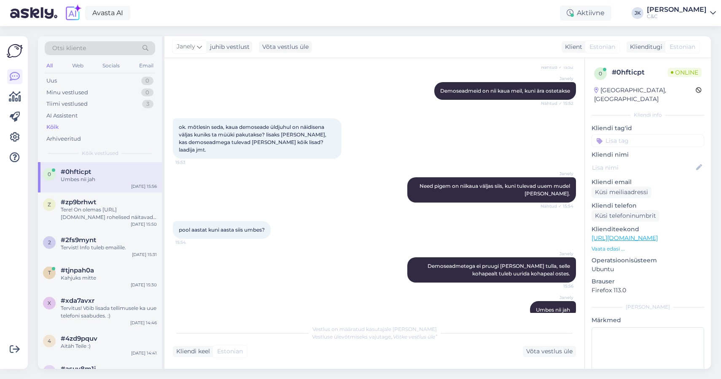
click at [279, 277] on div "[PERSON_NAME] Demoseadmetega ei pruugi [PERSON_NAME] tulla, selle kohapealt tul…" at bounding box center [374, 270] width 403 height 44
click at [320, 212] on div "pool aastat kuni aasta siis umbes? 15:54" at bounding box center [374, 230] width 403 height 36
click at [225, 73] on div "[PERSON_NAME] Demoseadmeid on nii kaua meil, kuni ära ostetakse Nähtud ✓ 15:52" at bounding box center [374, 91] width 403 height 36
click at [218, 94] on div "[PERSON_NAME] Demoseadmeid on nii kaua meil, kuni ära ostetakse Nähtud ✓ 15:52" at bounding box center [374, 91] width 403 height 36
click at [52, 125] on div "Kõik" at bounding box center [52, 127] width 12 height 8
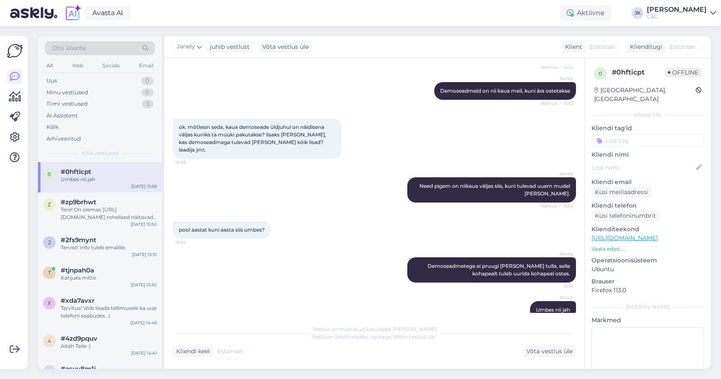
click at [78, 178] on div "Umbes nii jah" at bounding box center [109, 180] width 96 height 8
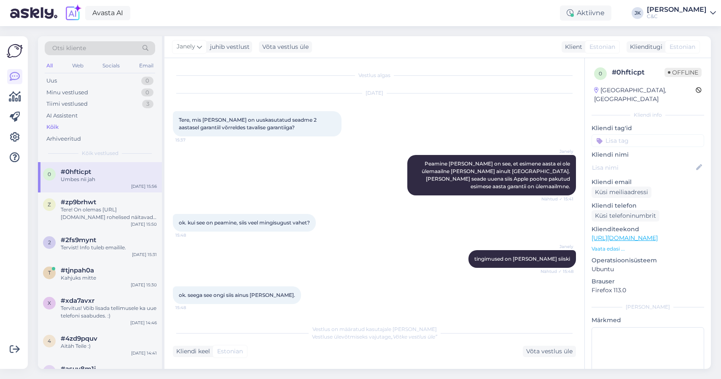
click at [239, 248] on div "[PERSON_NAME] tingimused on [PERSON_NAME] siiski Nähtud ✓ 15:48" at bounding box center [374, 259] width 403 height 36
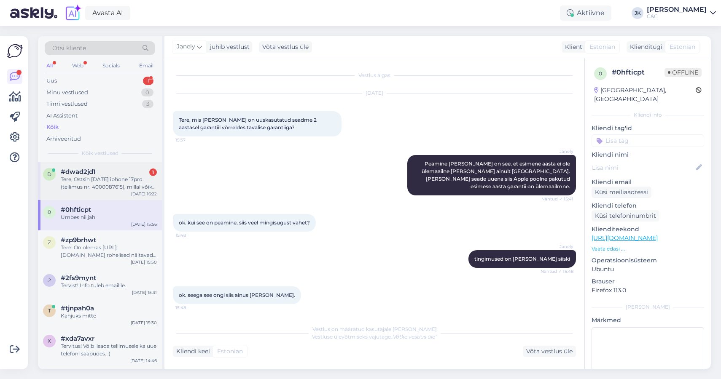
click at [85, 176] on div "Tere, Ostsin [DATE] iphone 17pro (tellimus nr. 4000087615), millal võiks saabud…" at bounding box center [109, 183] width 96 height 15
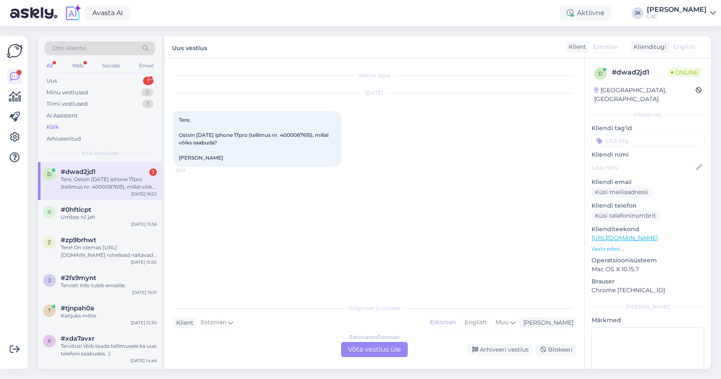
click at [224, 261] on div "Vestlus algas [DATE] Tere, Ostsin [DATE] iphone 17pro (tellimus nr. 4000087615)…" at bounding box center [378, 180] width 411 height 226
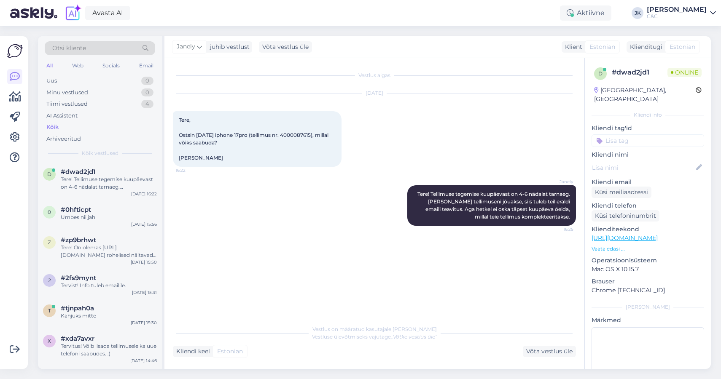
click at [275, 279] on div "Vestlus algas [DATE] Tere, Ostsin [DATE] iphone 17pro (tellimus nr. 4000087615)…" at bounding box center [378, 190] width 411 height 247
